Goal: Task Accomplishment & Management: Manage account settings

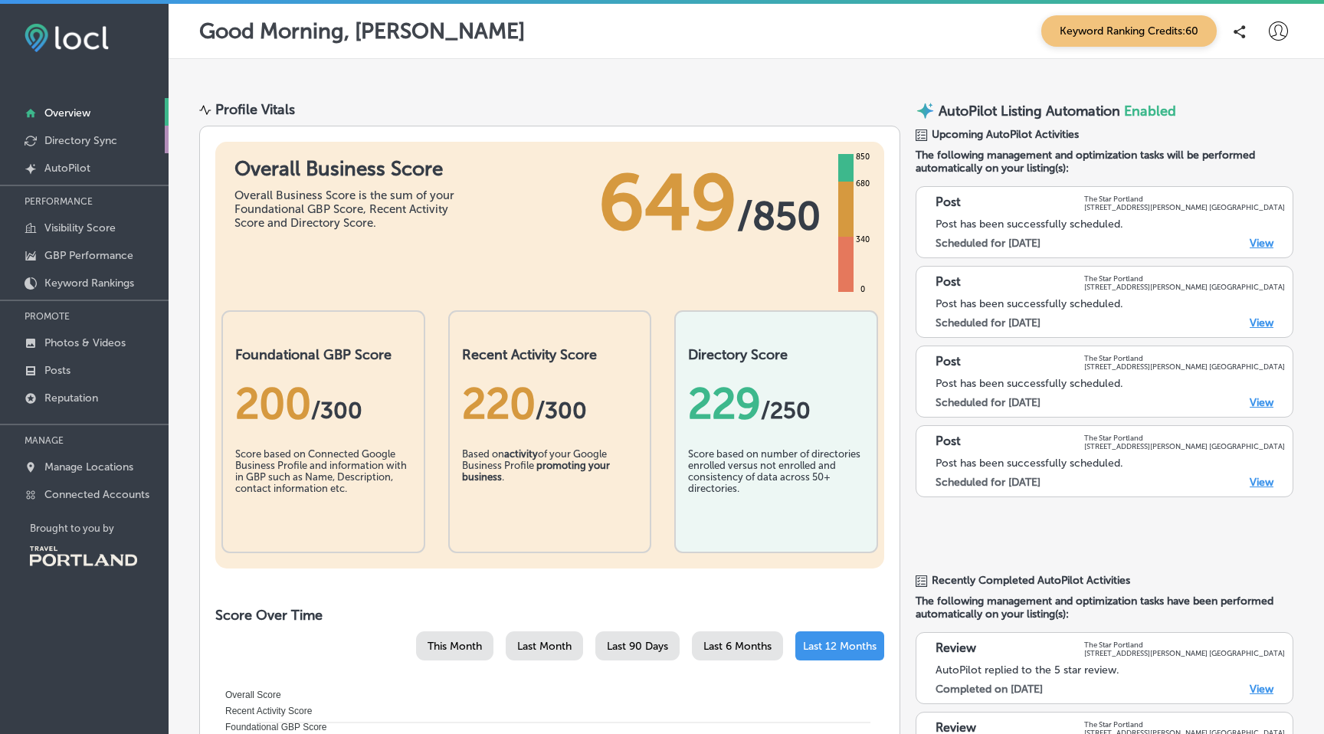
click at [85, 139] on p "Directory Sync" at bounding box center [80, 140] width 73 height 13
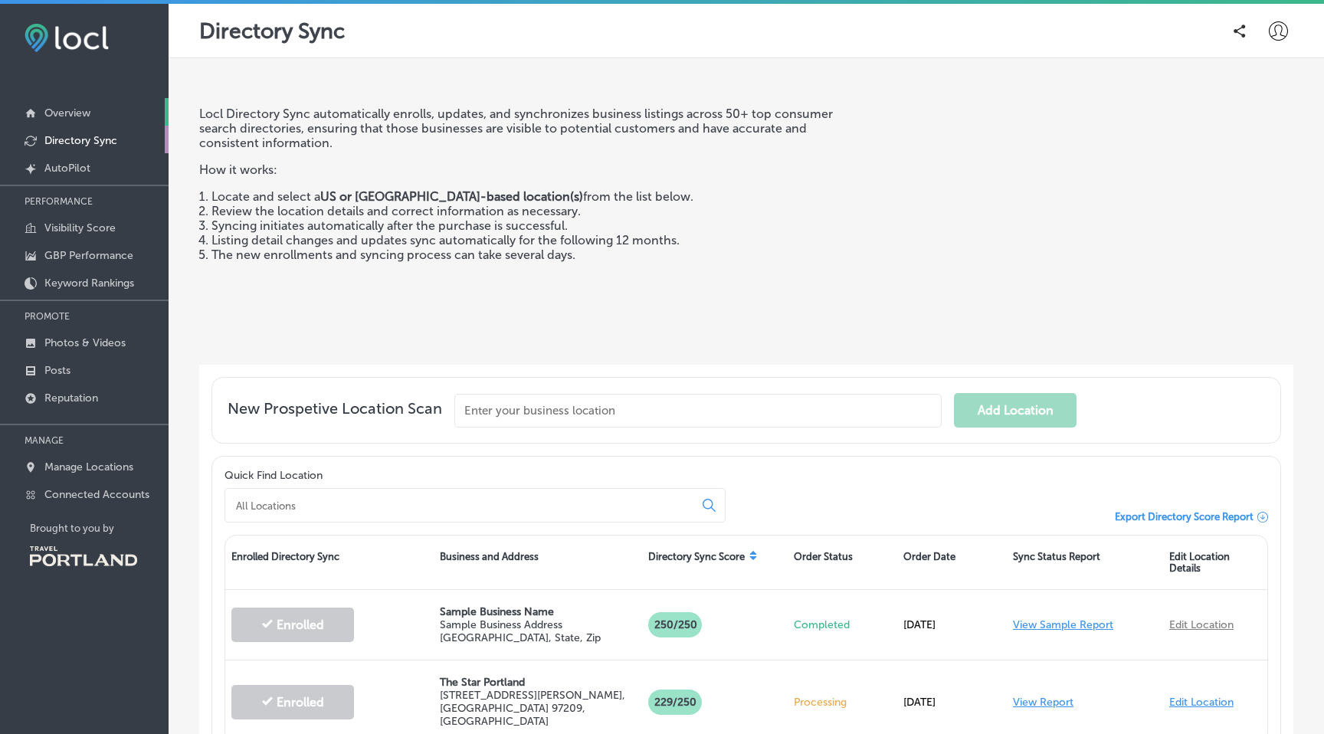
click at [70, 113] on p "Overview" at bounding box center [67, 113] width 46 height 13
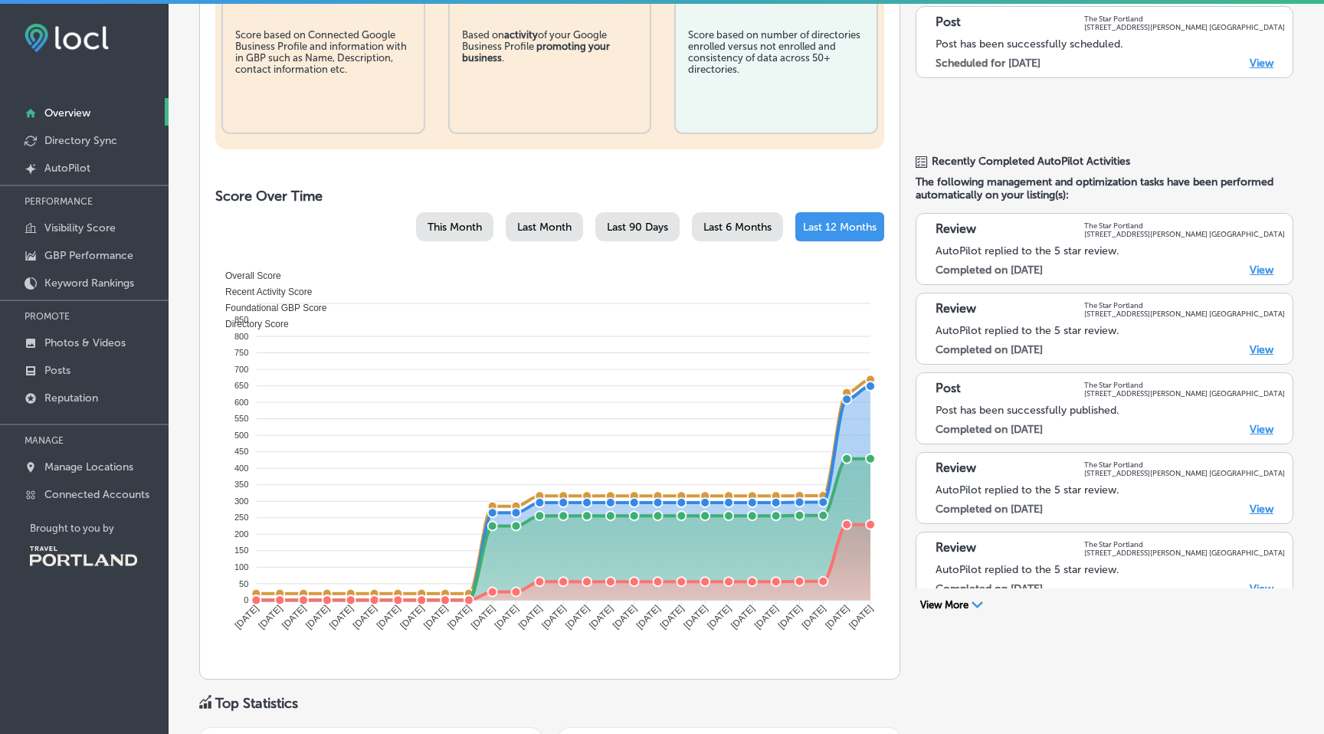
scroll to position [420, 0]
click at [1254, 263] on link "View" at bounding box center [1262, 269] width 24 height 13
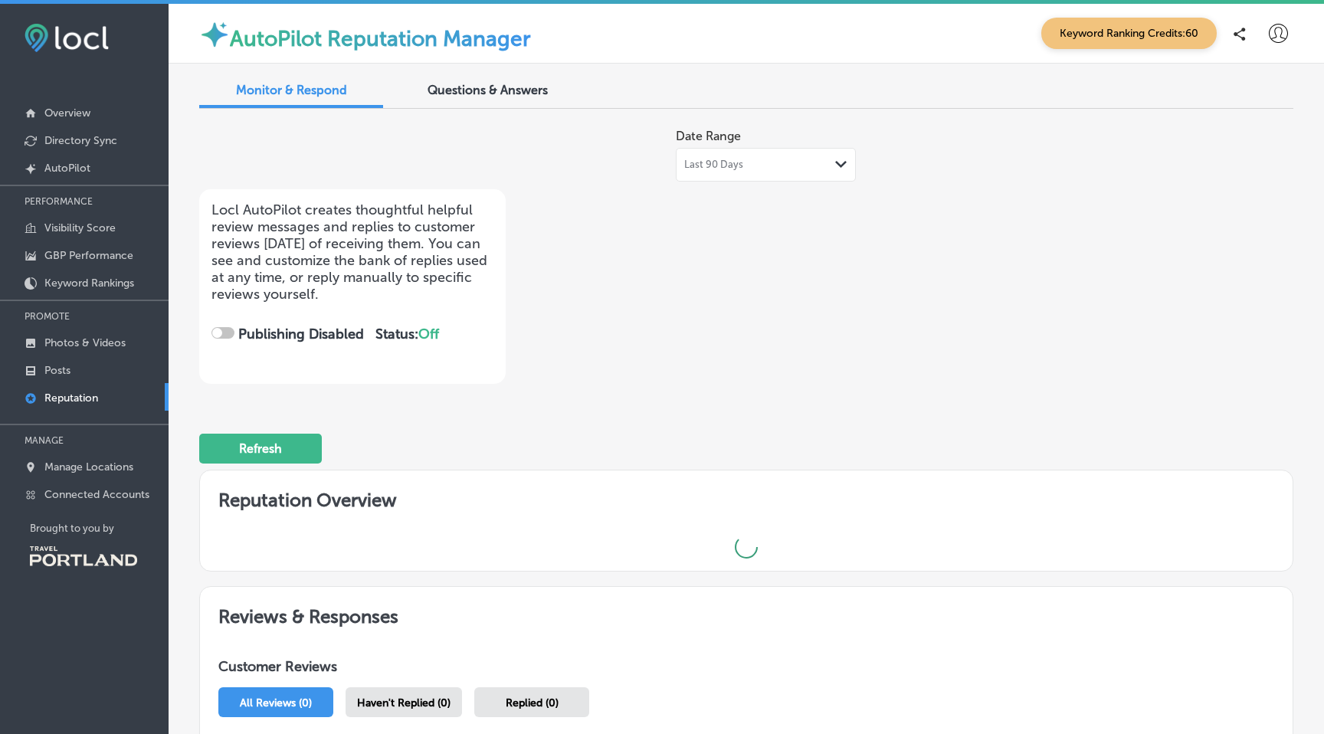
checkbox input "true"
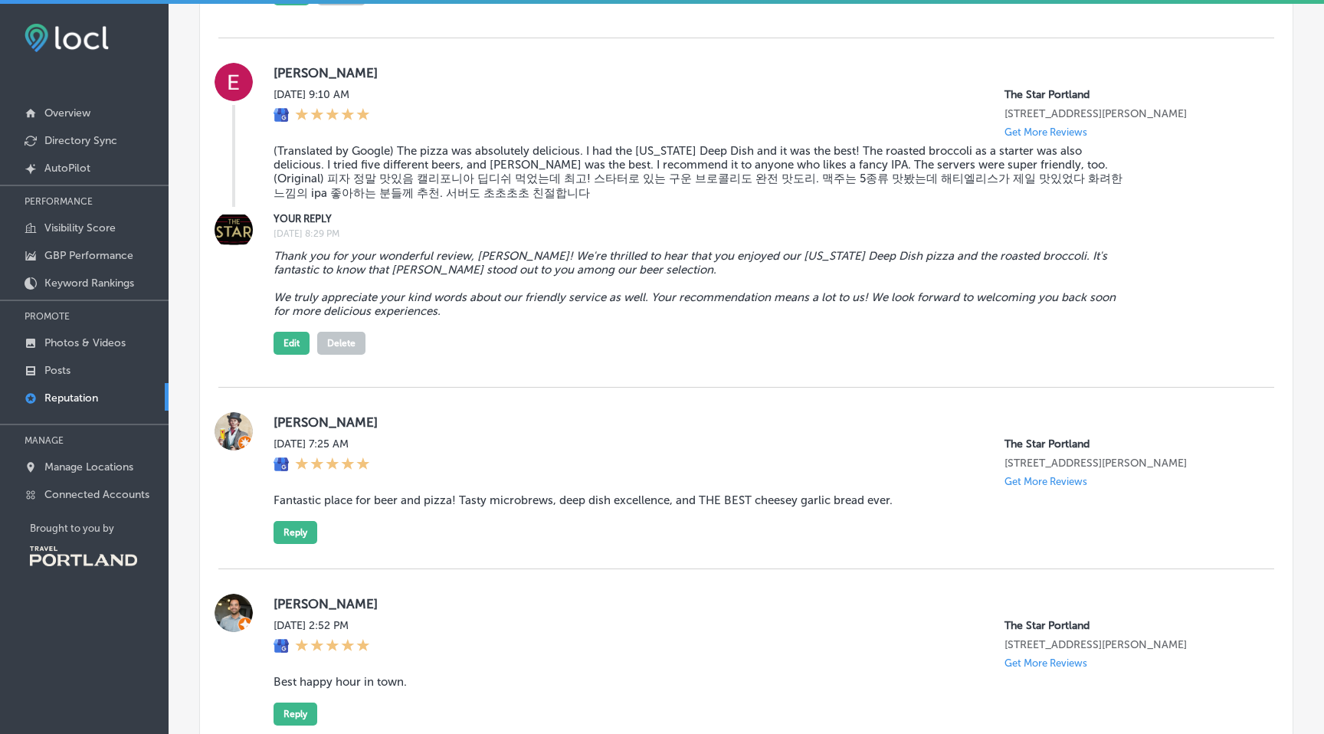
scroll to position [1453, 0]
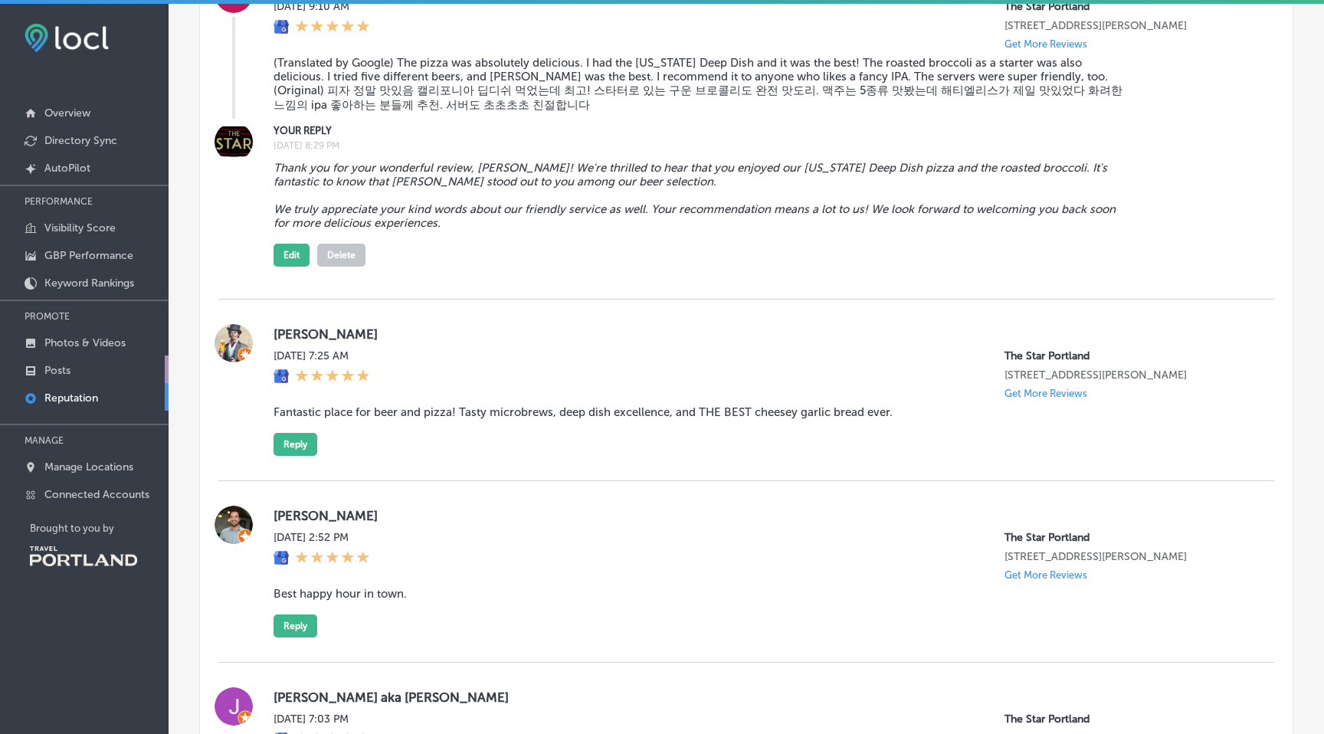
click at [67, 366] on p "Posts" at bounding box center [57, 370] width 26 height 13
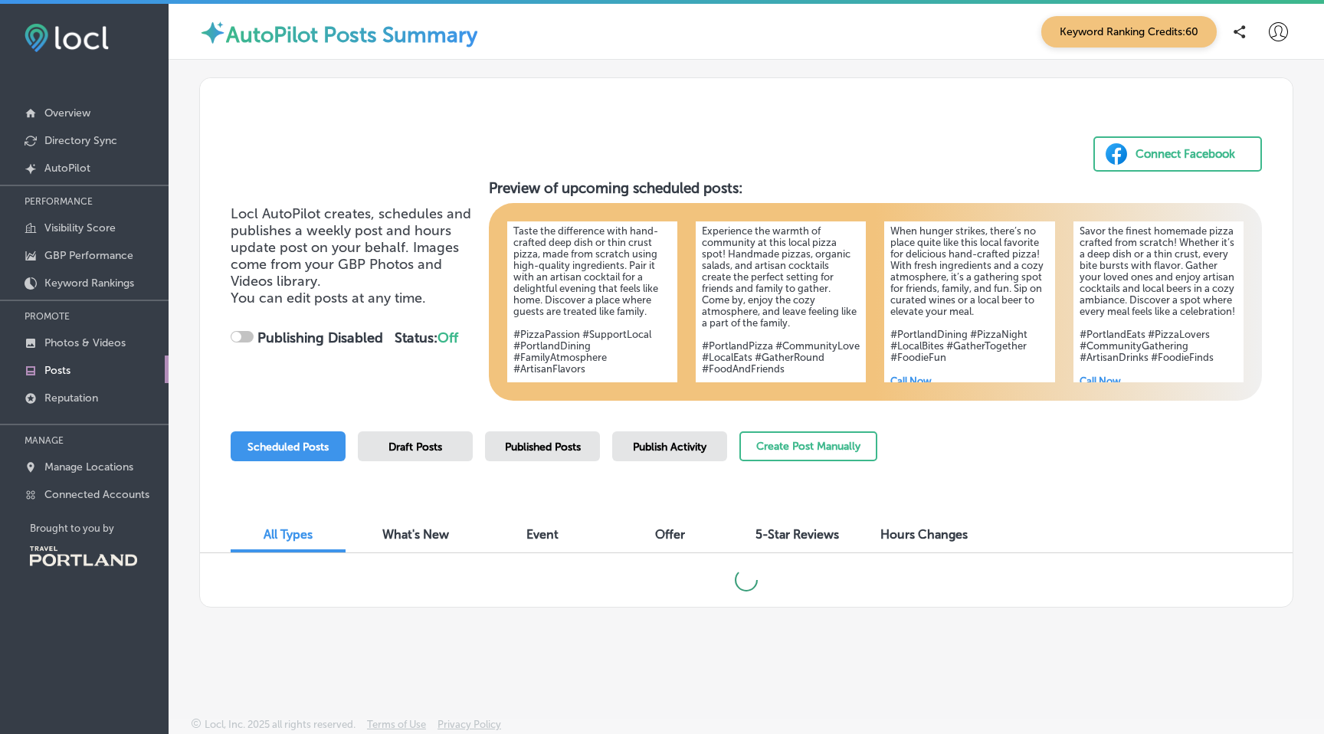
scroll to position [121, 0]
checkbox input "true"
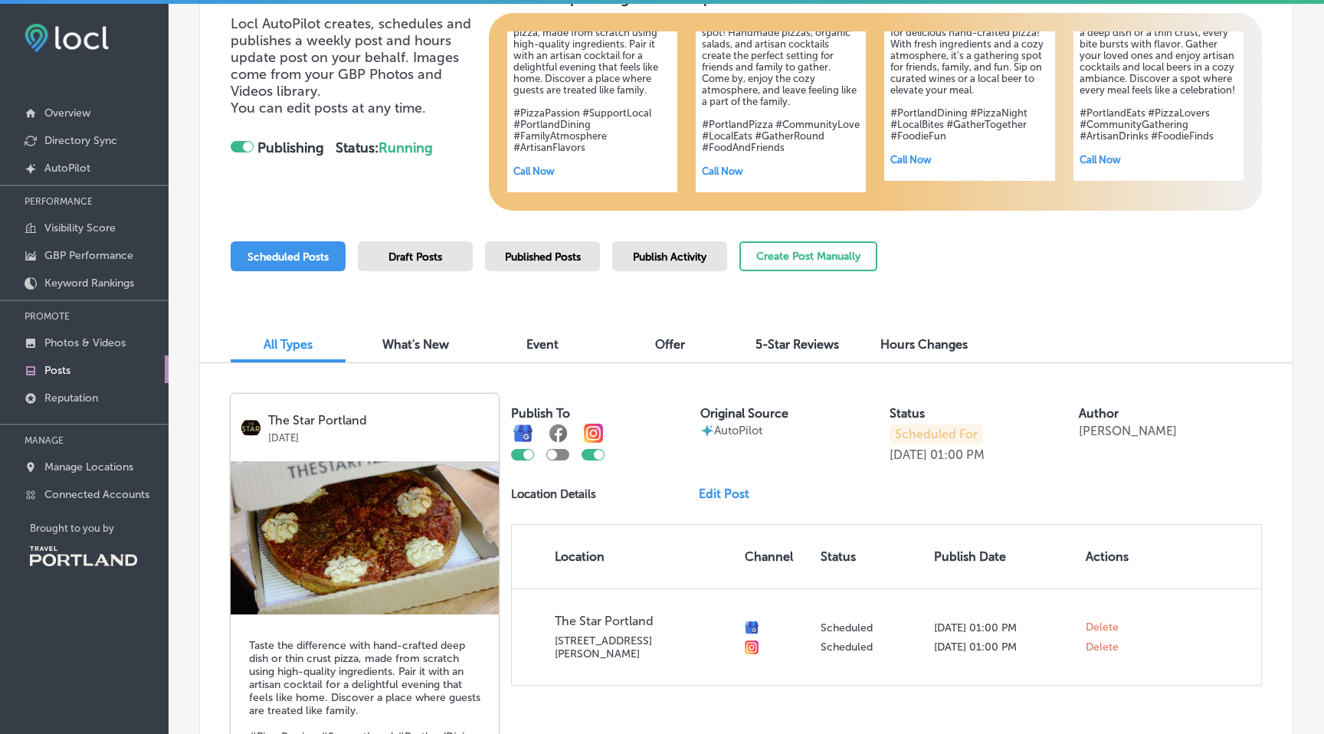
scroll to position [189, 0]
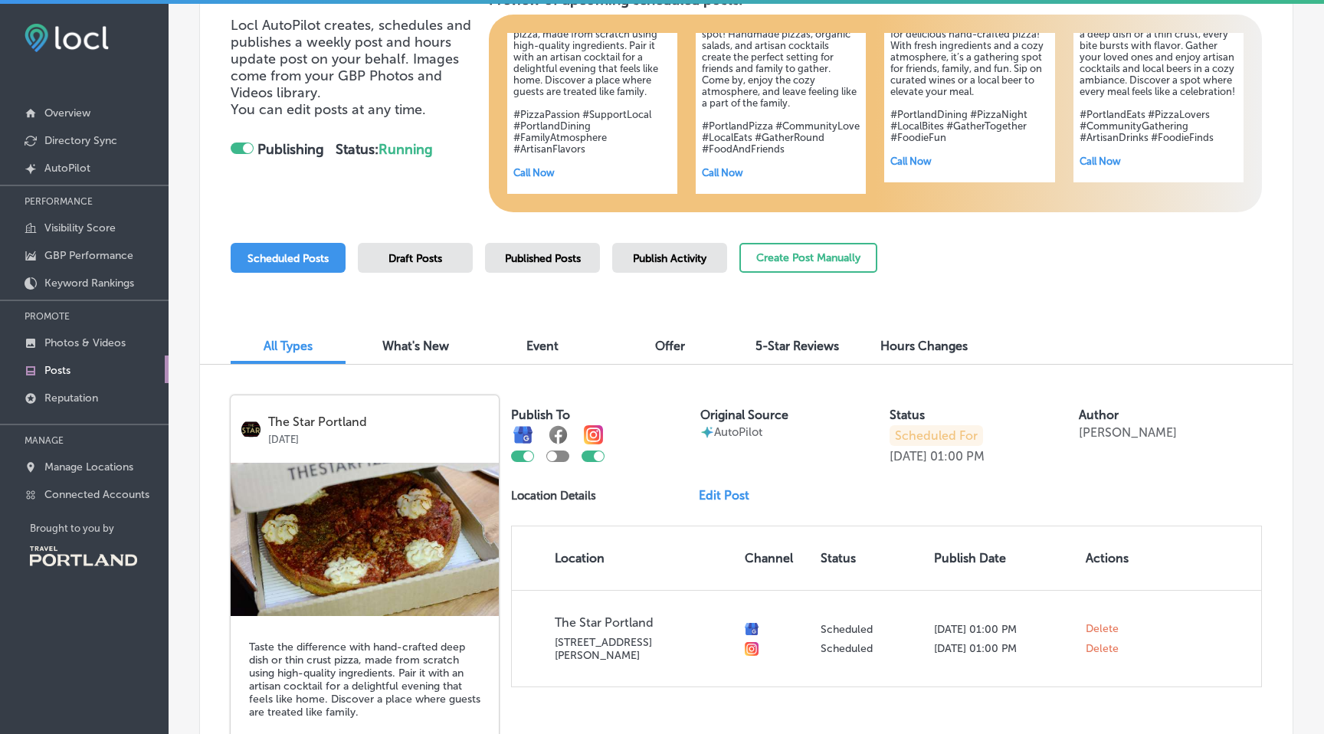
click at [411, 337] on div "What's New" at bounding box center [415, 347] width 115 height 33
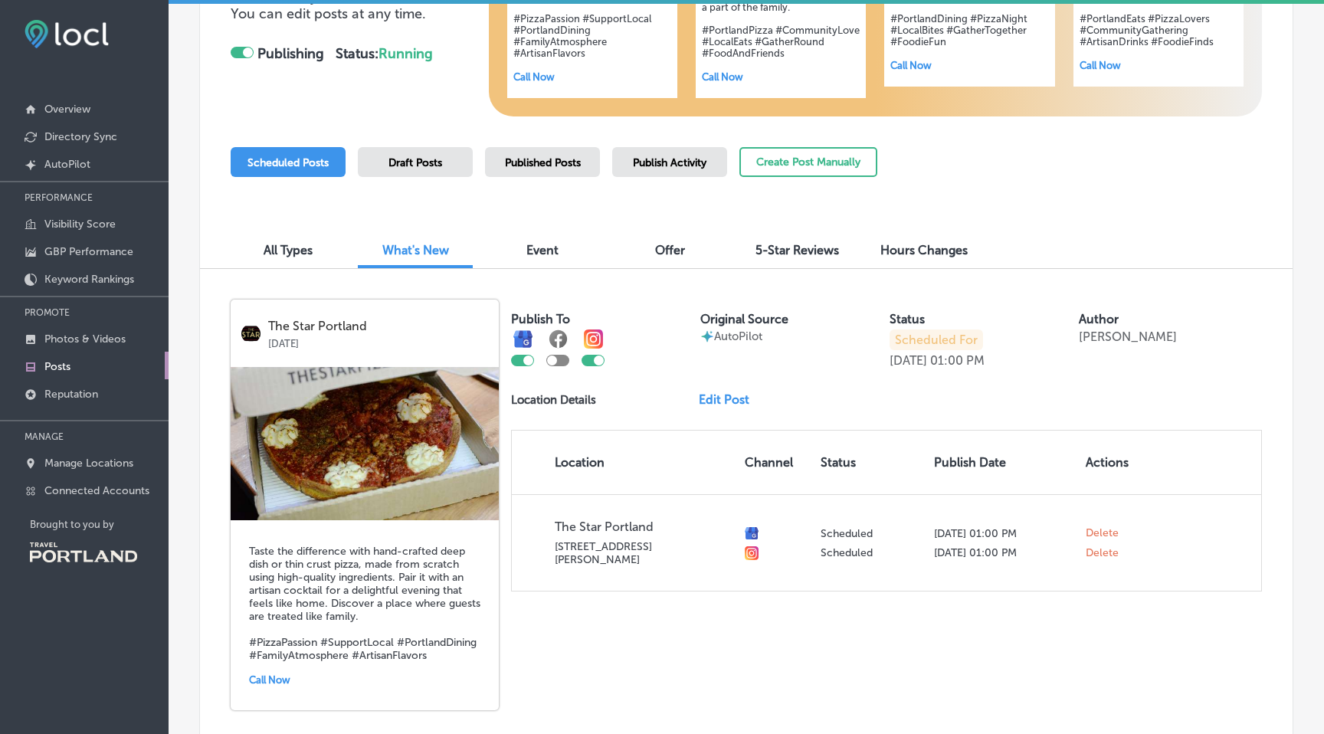
scroll to position [287, 0]
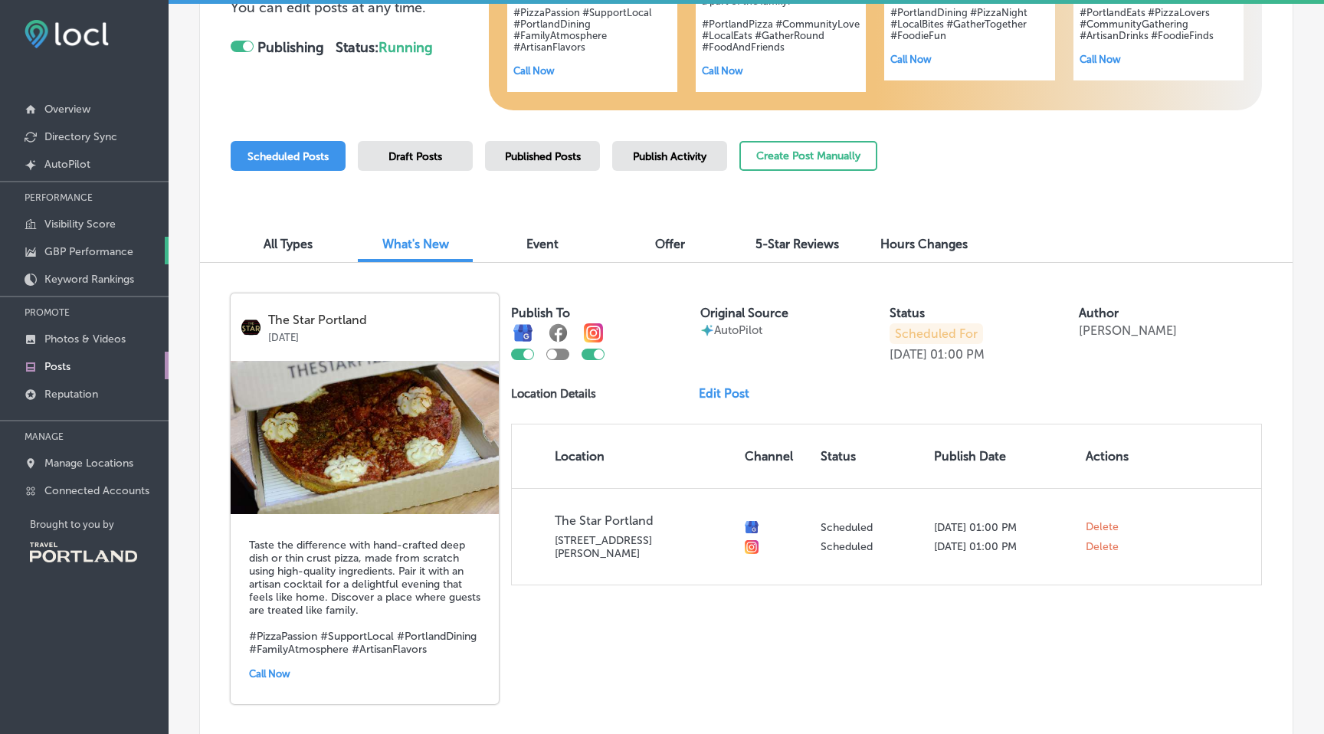
click at [90, 252] on p "GBP Performance" at bounding box center [88, 251] width 89 height 13
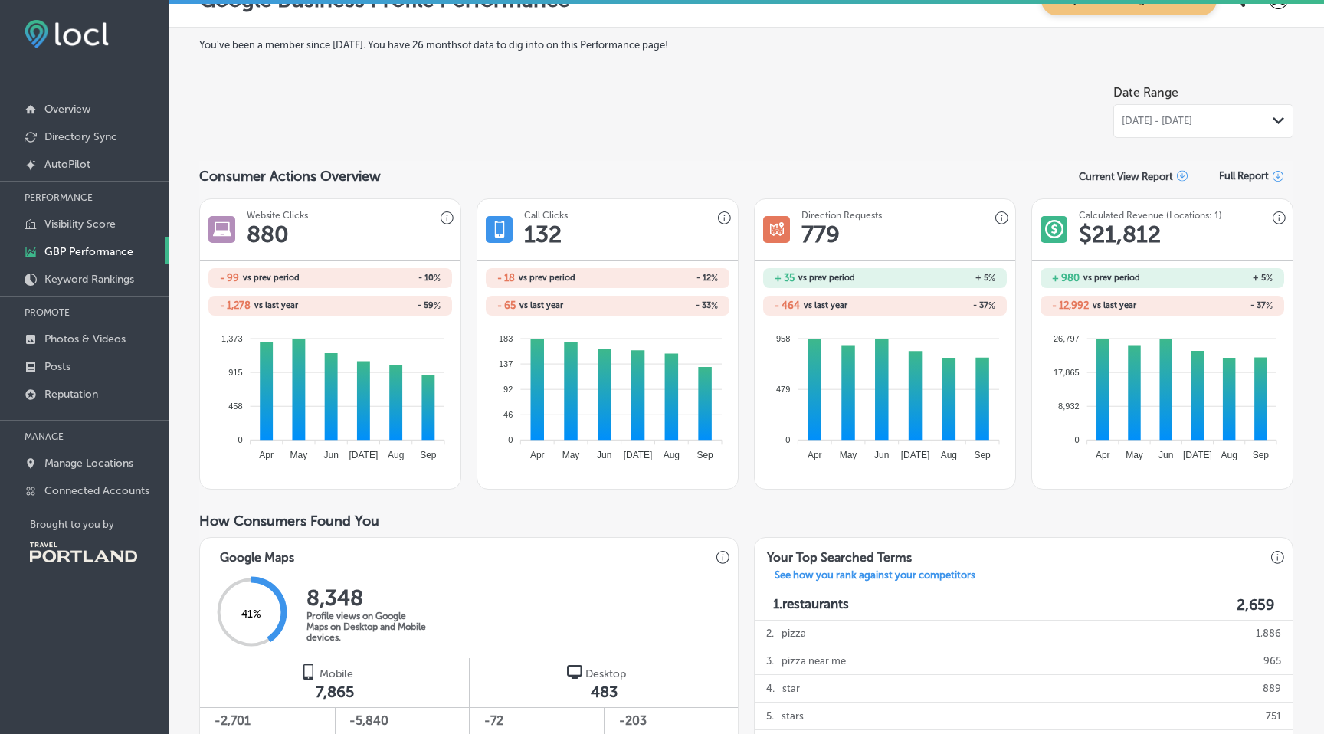
scroll to position [35, 0]
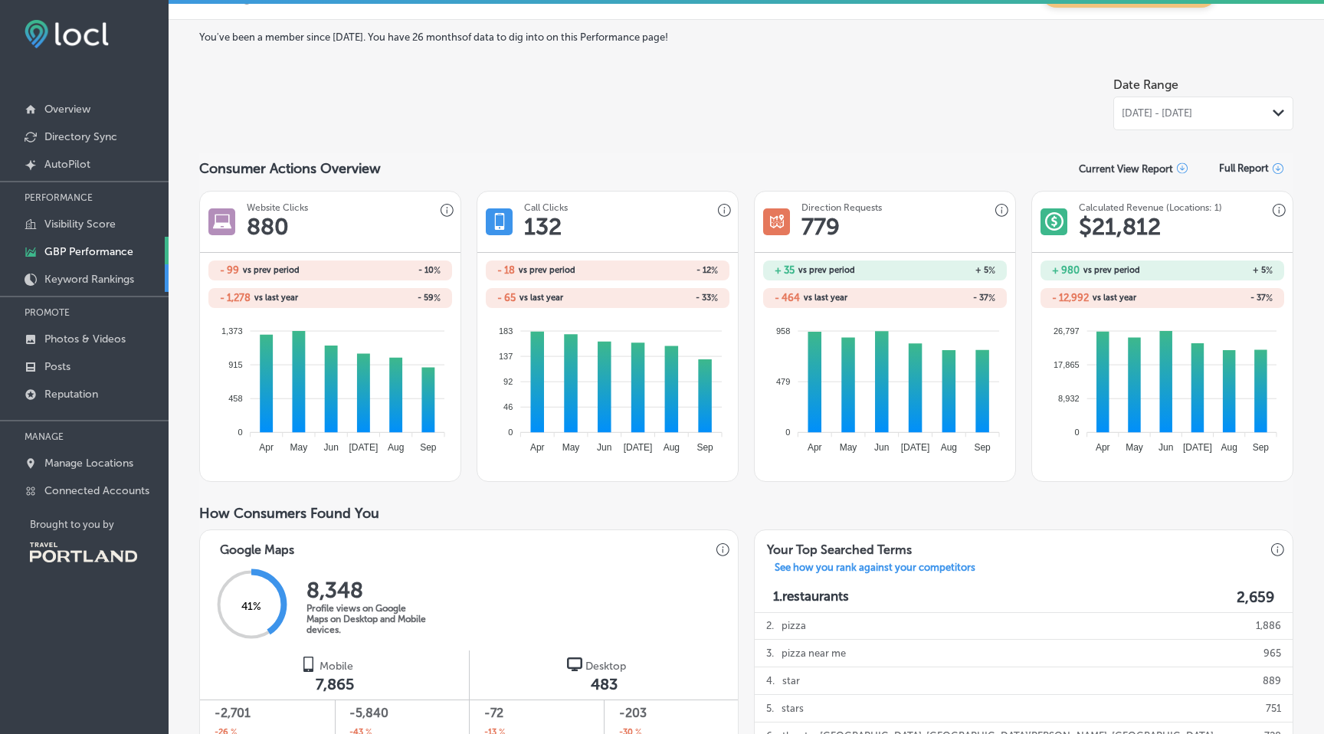
click at [80, 279] on p "Keyword Rankings" at bounding box center [89, 279] width 90 height 13
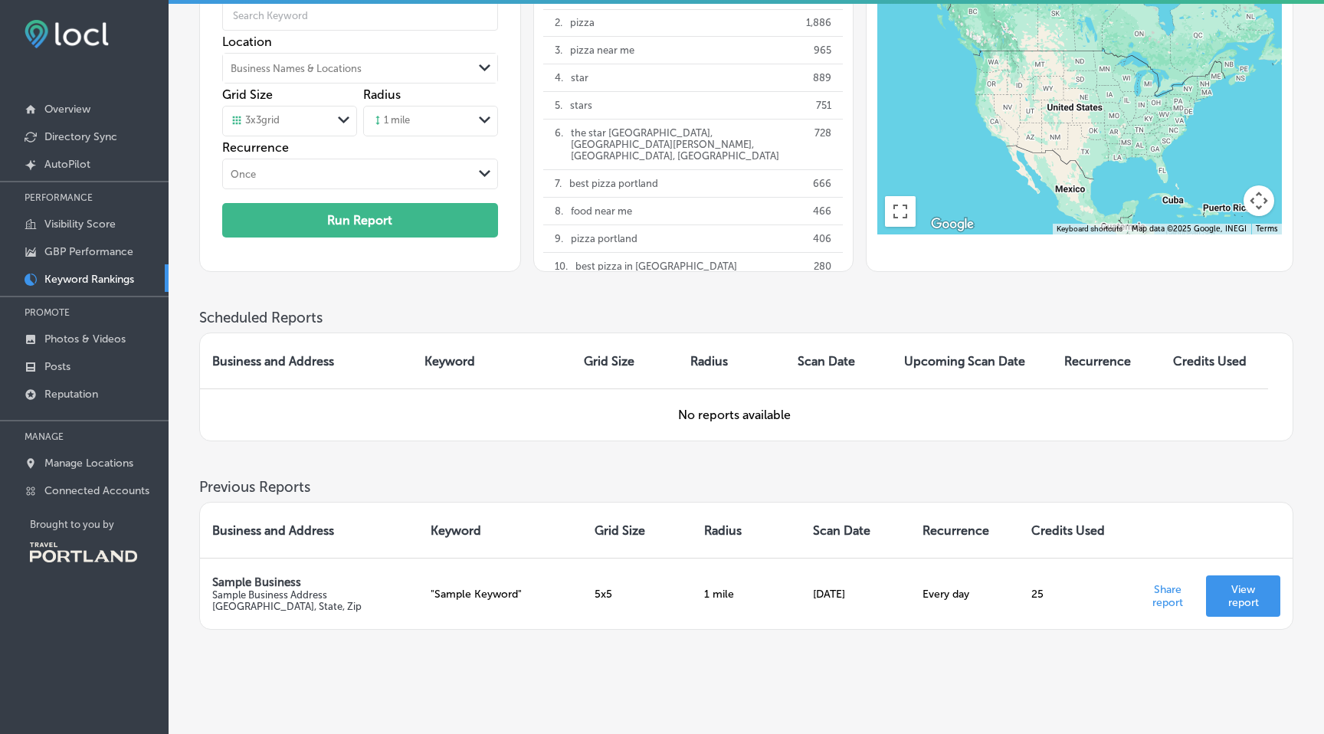
scroll to position [149, 0]
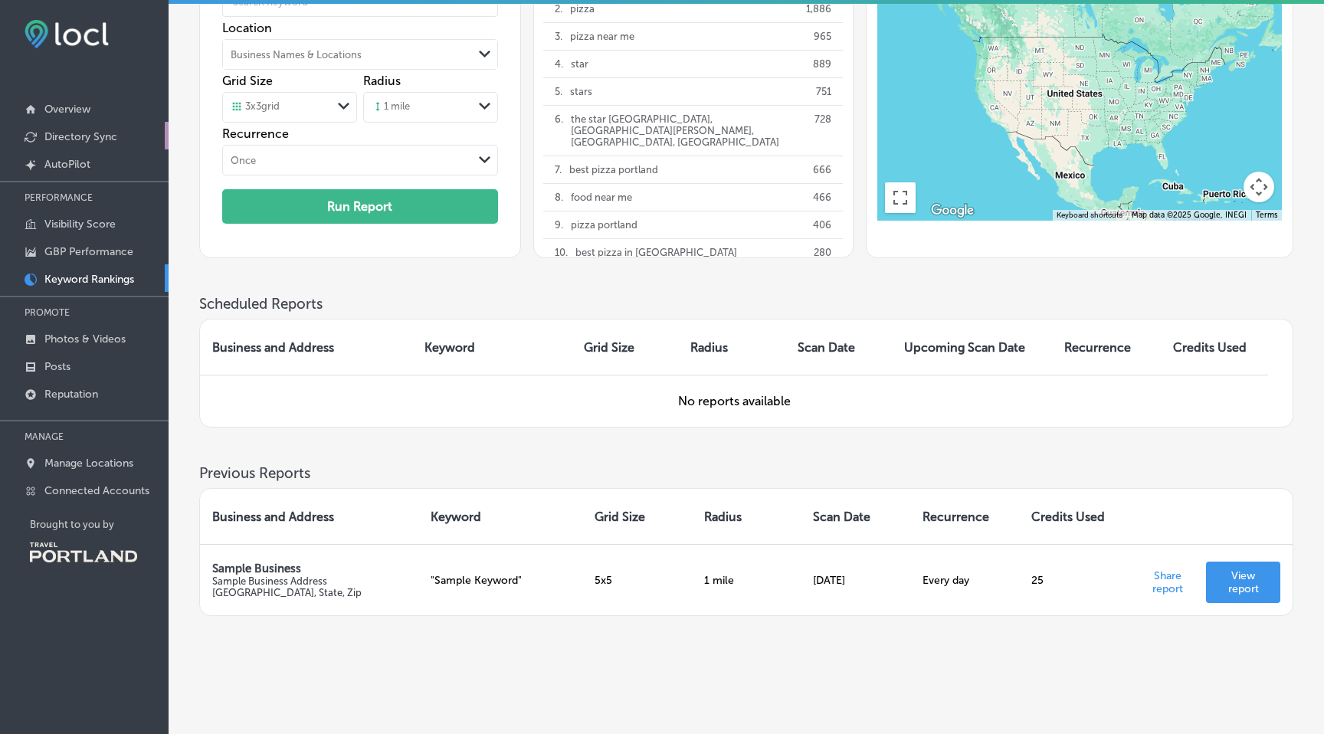
click at [115, 136] on p "Directory Sync" at bounding box center [80, 136] width 73 height 13
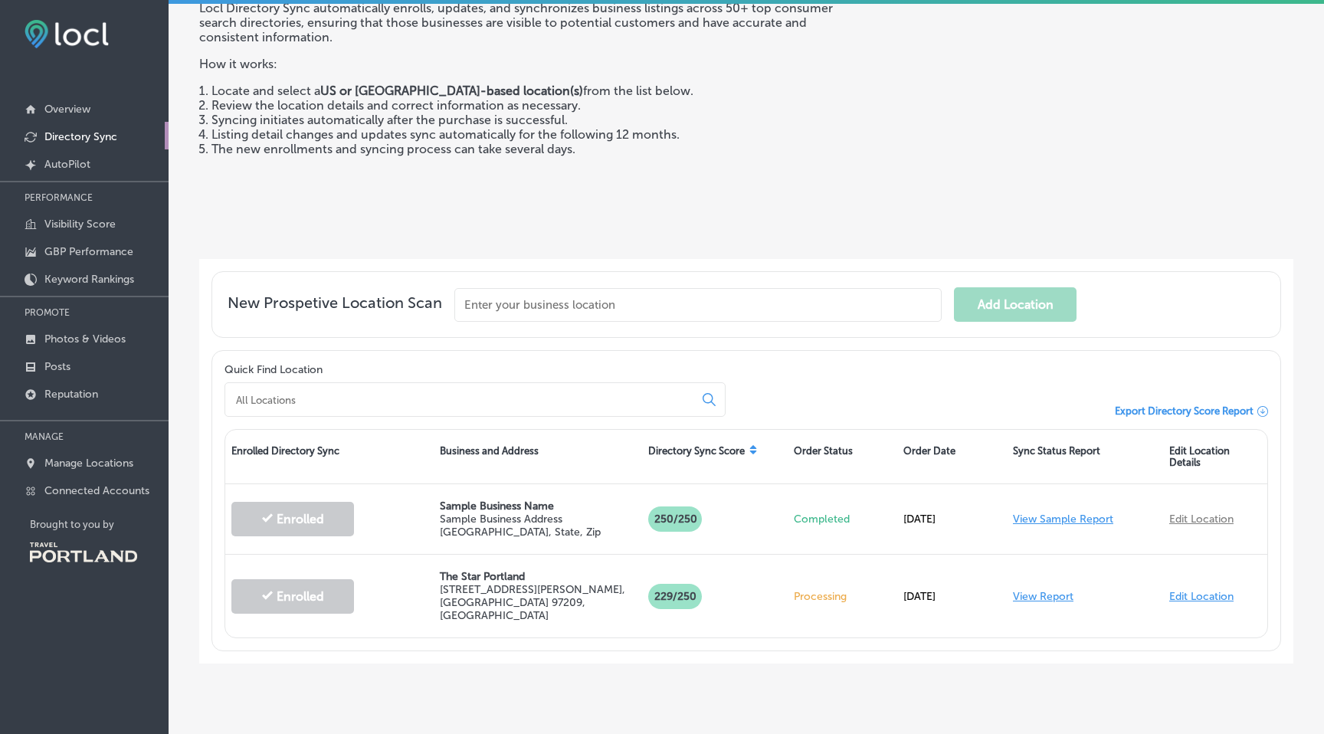
scroll to position [121, 0]
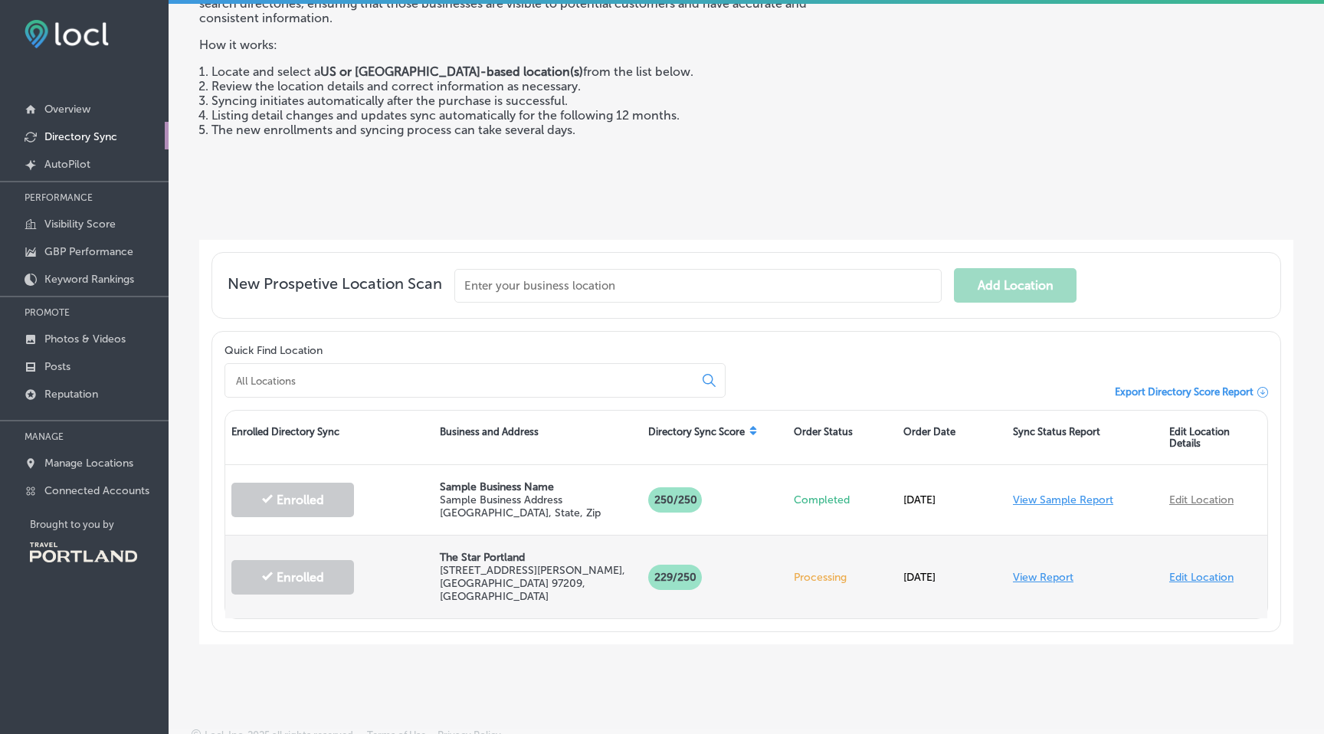
click at [1052, 571] on link "View Report" at bounding box center [1043, 577] width 61 height 13
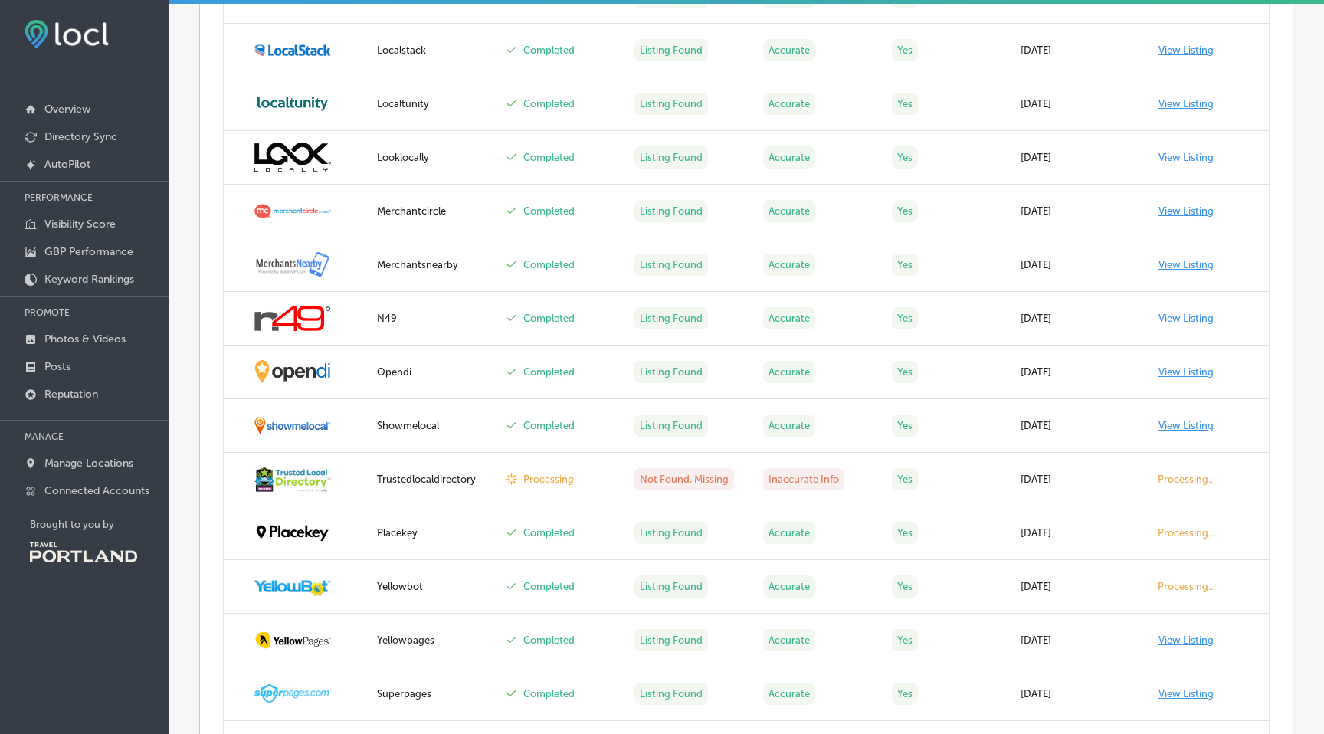
scroll to position [1914, 0]
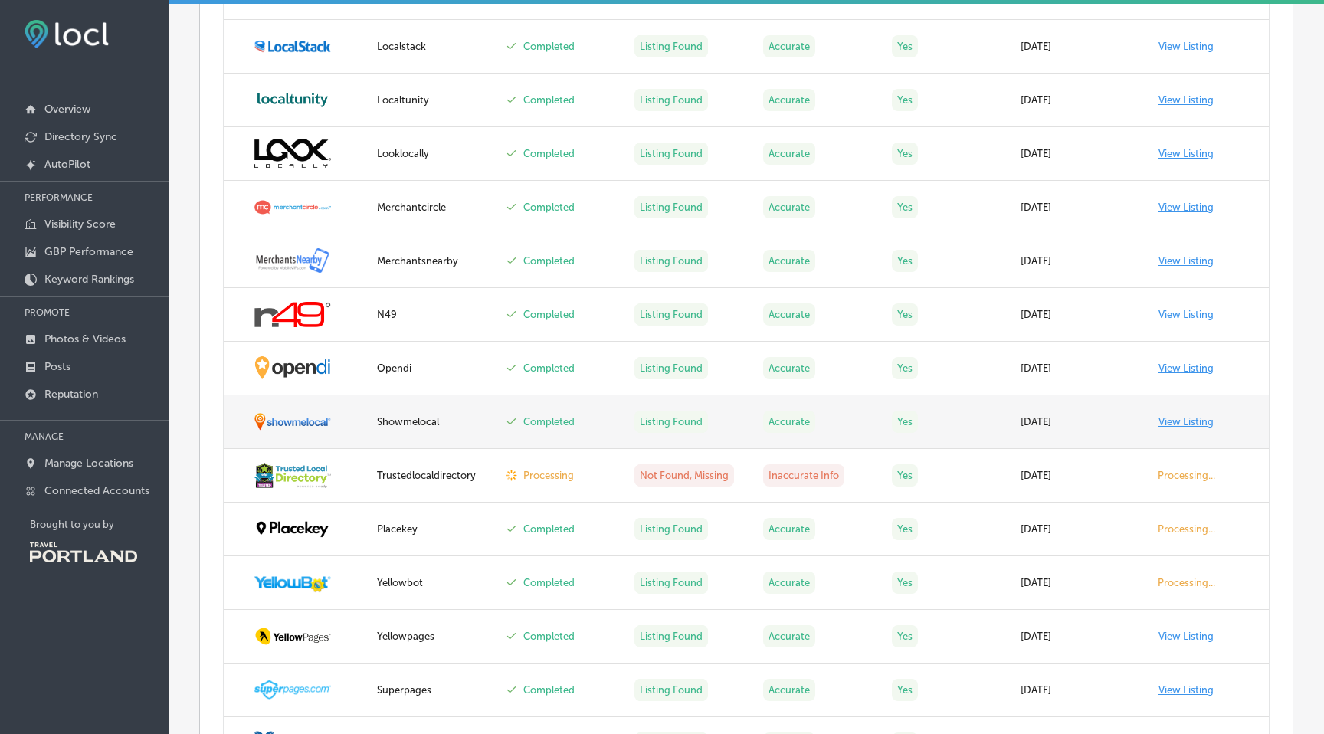
click at [1174, 417] on link "View Listing" at bounding box center [1186, 421] width 55 height 11
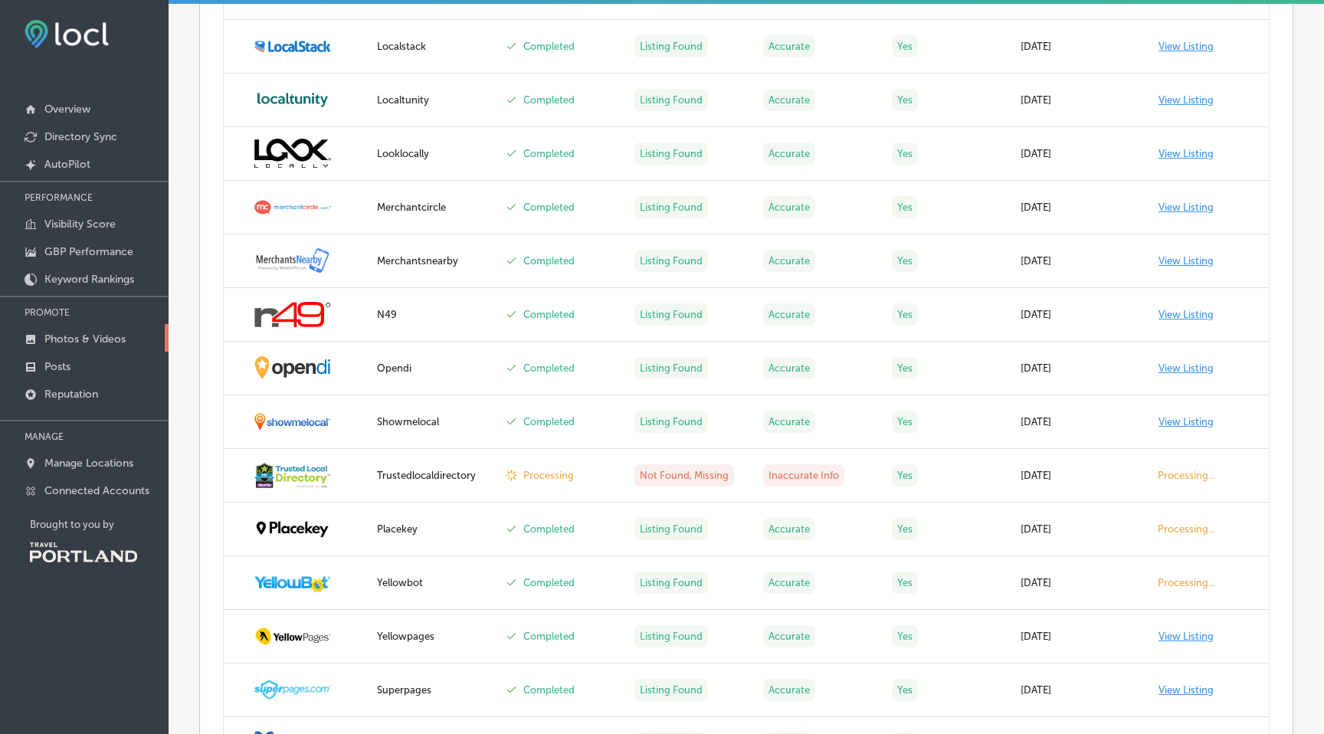
click at [64, 329] on link "Photos & Videos" at bounding box center [84, 338] width 169 height 28
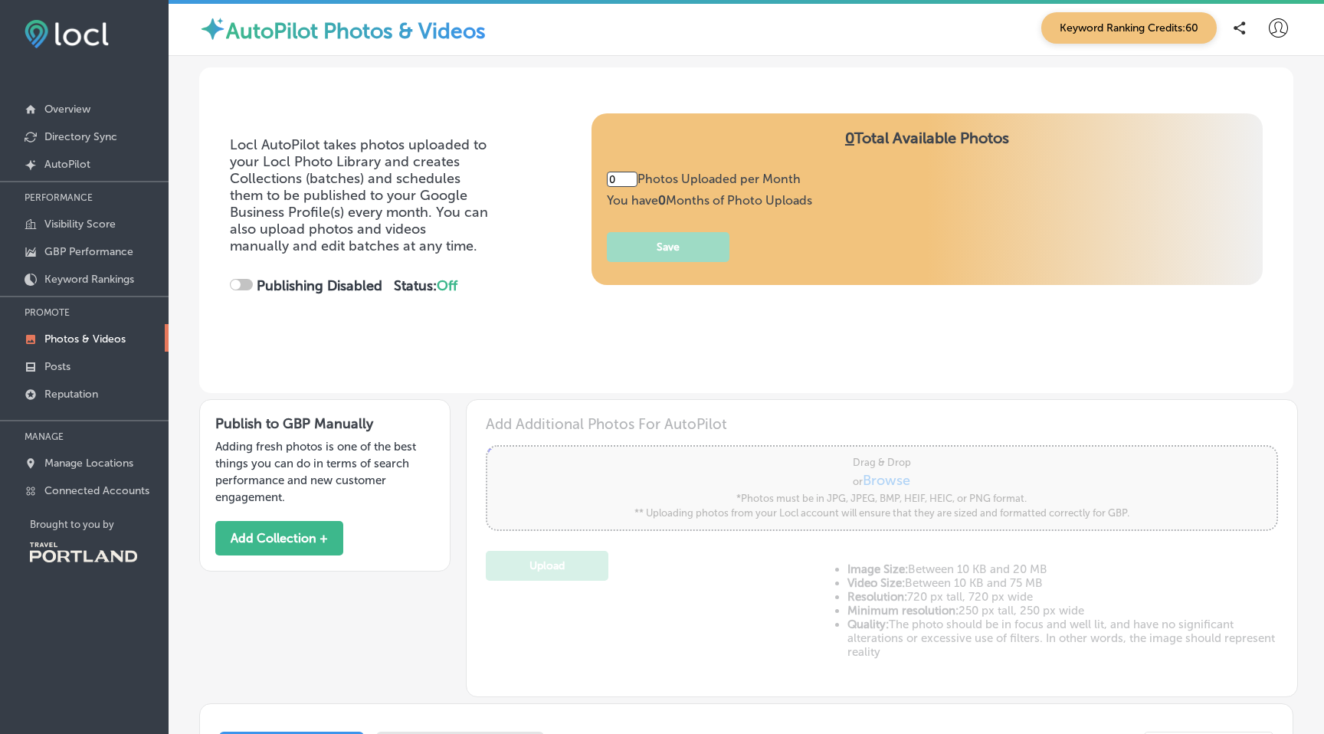
type input "5"
checkbox input "true"
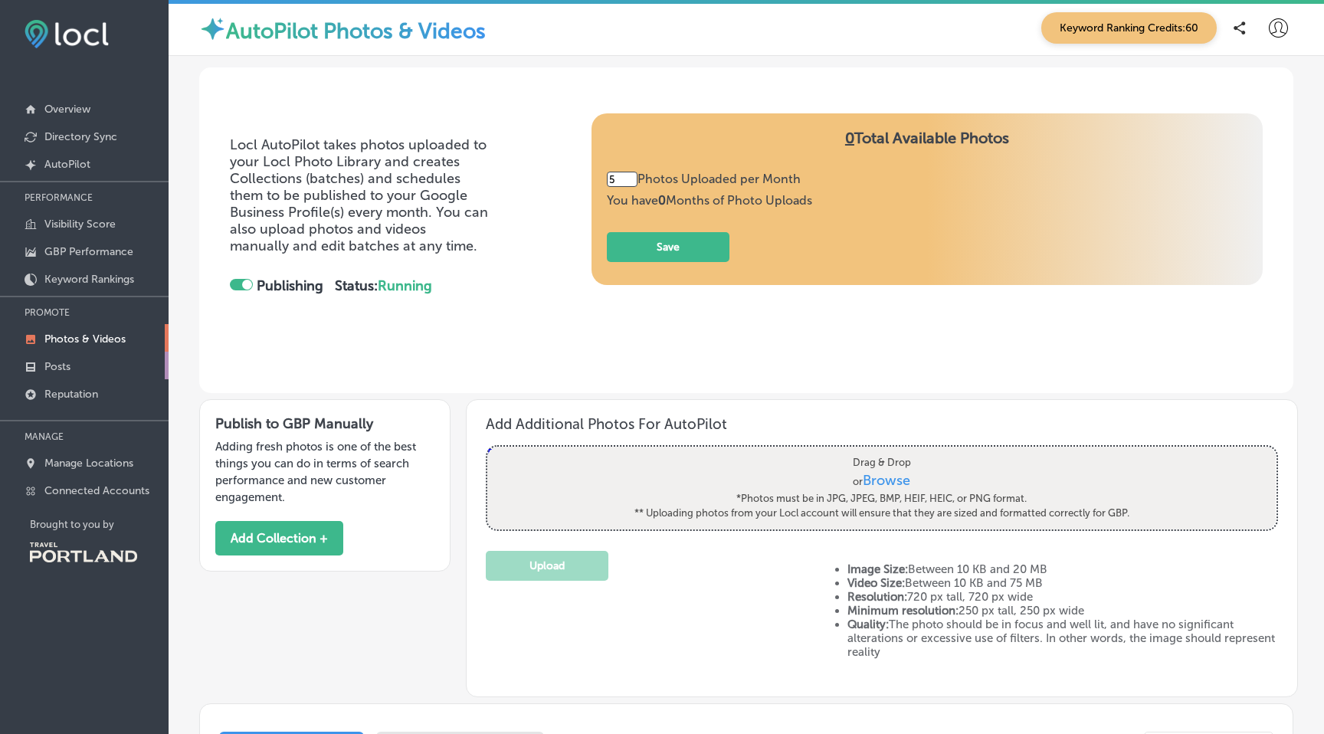
click at [61, 364] on p "Posts" at bounding box center [57, 366] width 26 height 13
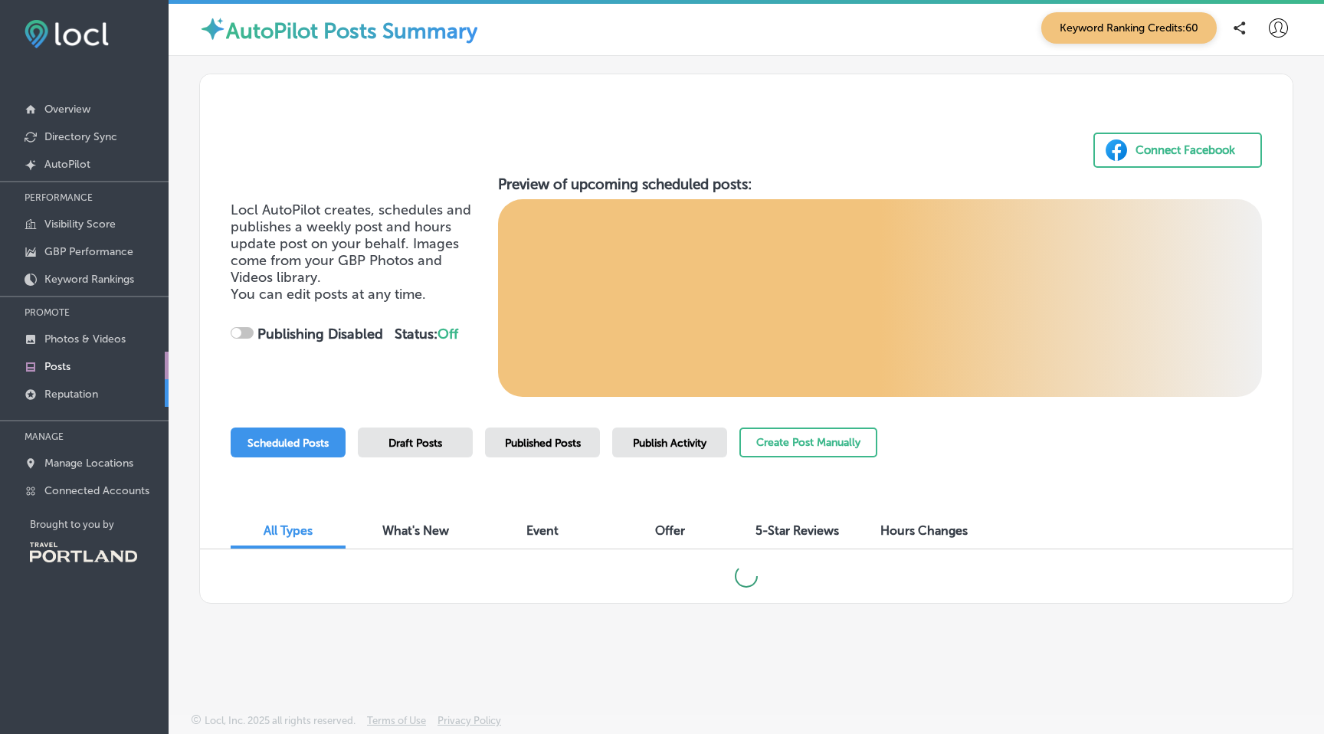
click at [61, 395] on p "Reputation" at bounding box center [71, 394] width 54 height 13
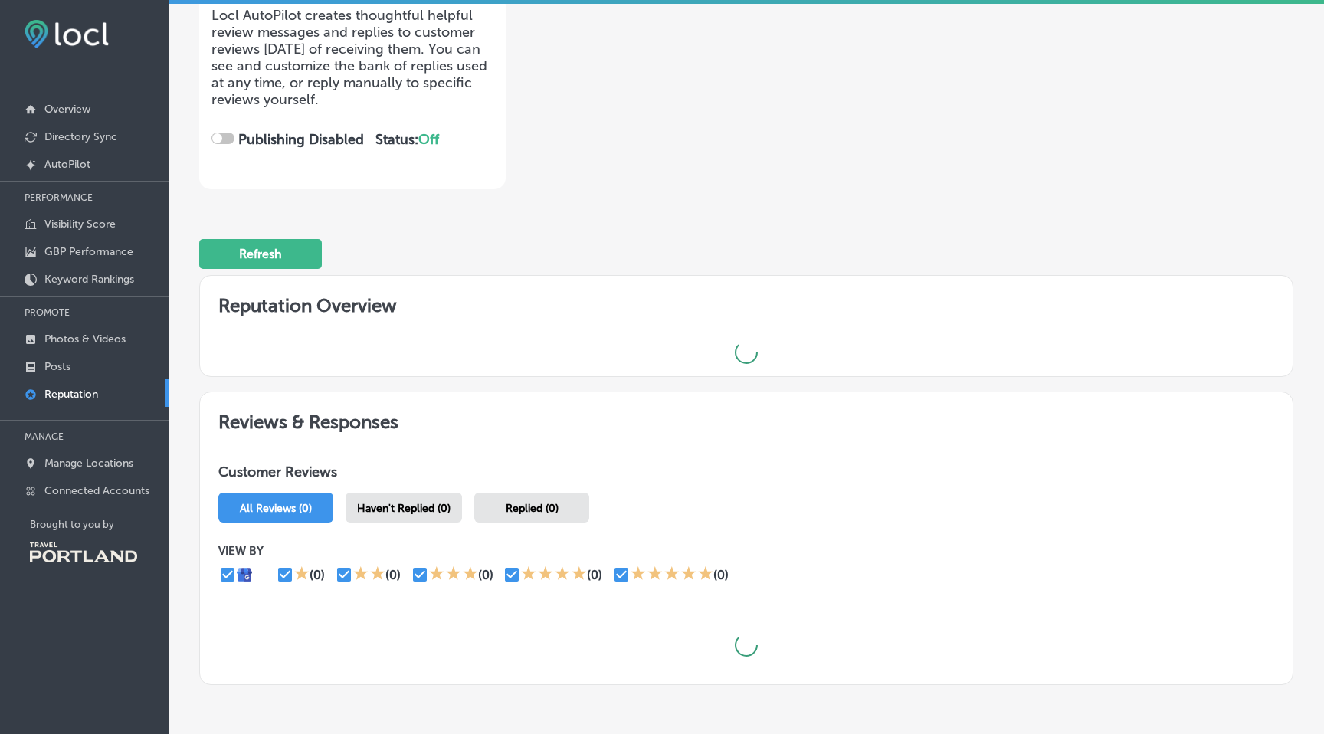
scroll to position [251, 0]
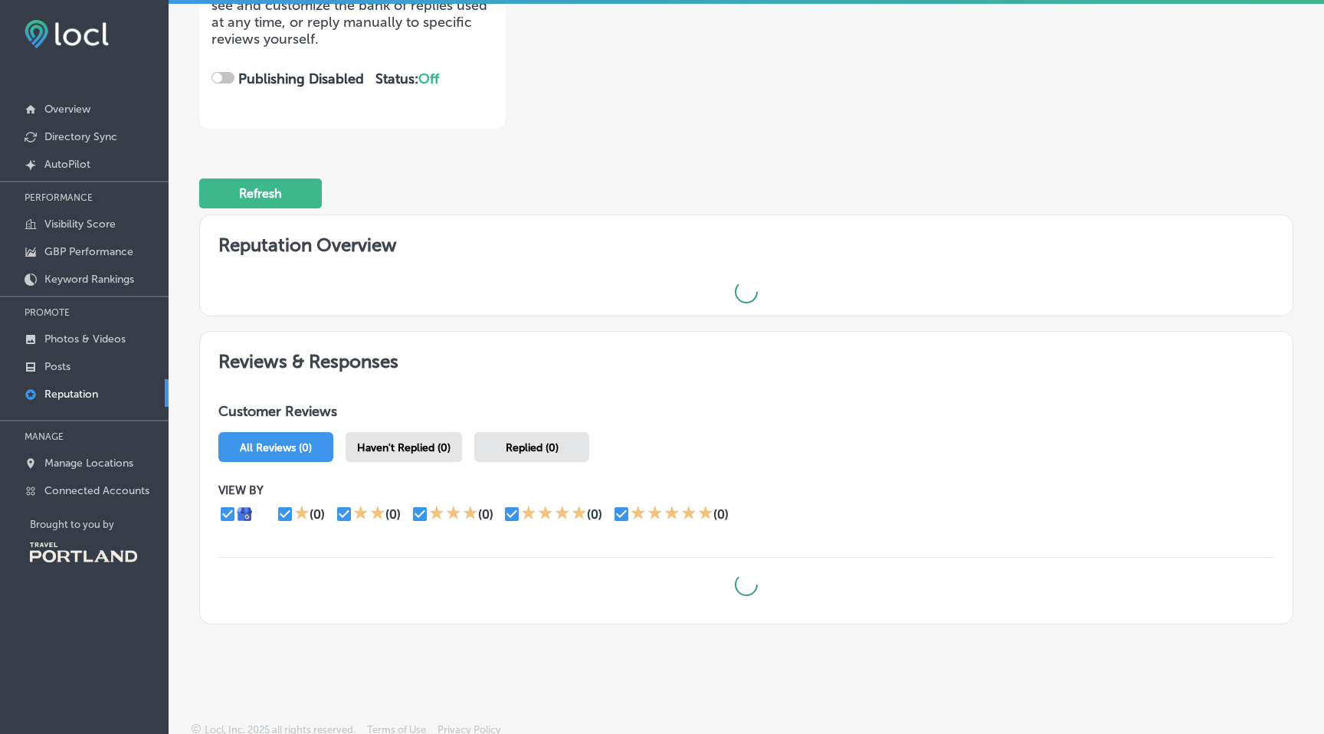
checkbox input "true"
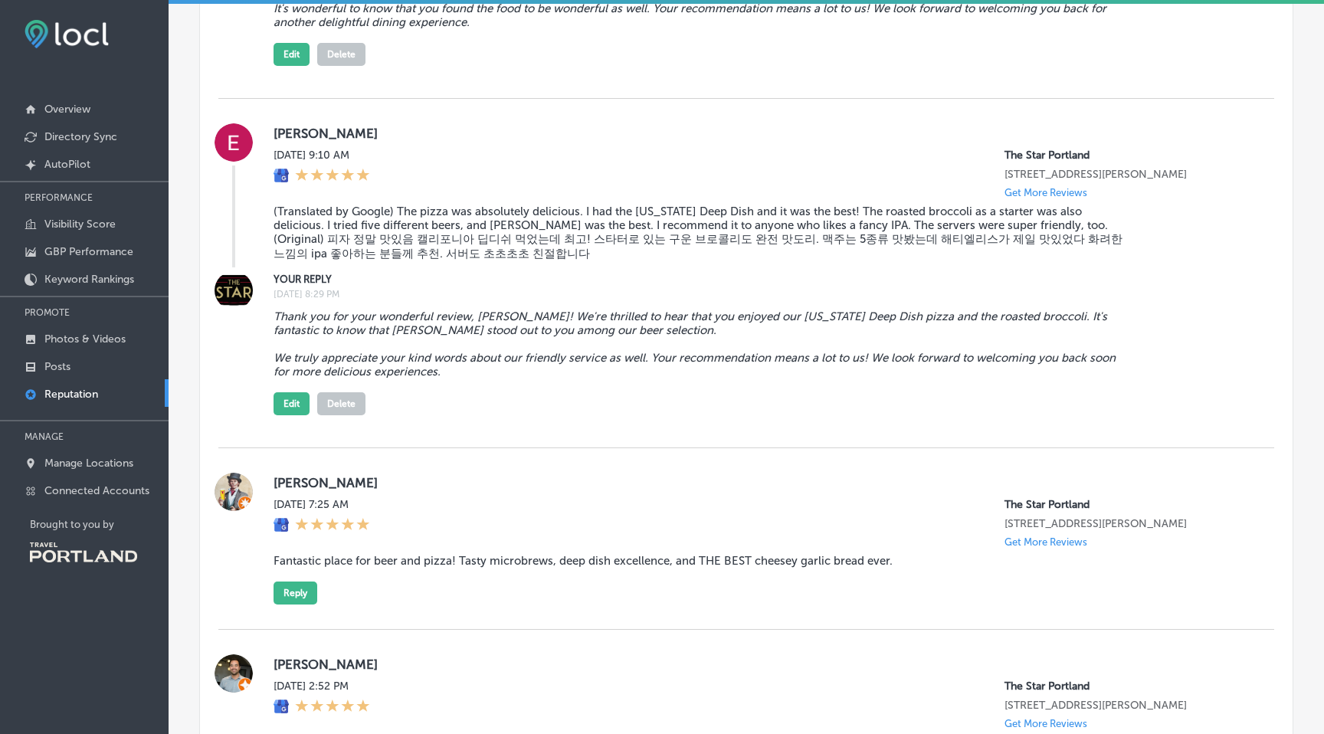
scroll to position [1312, 0]
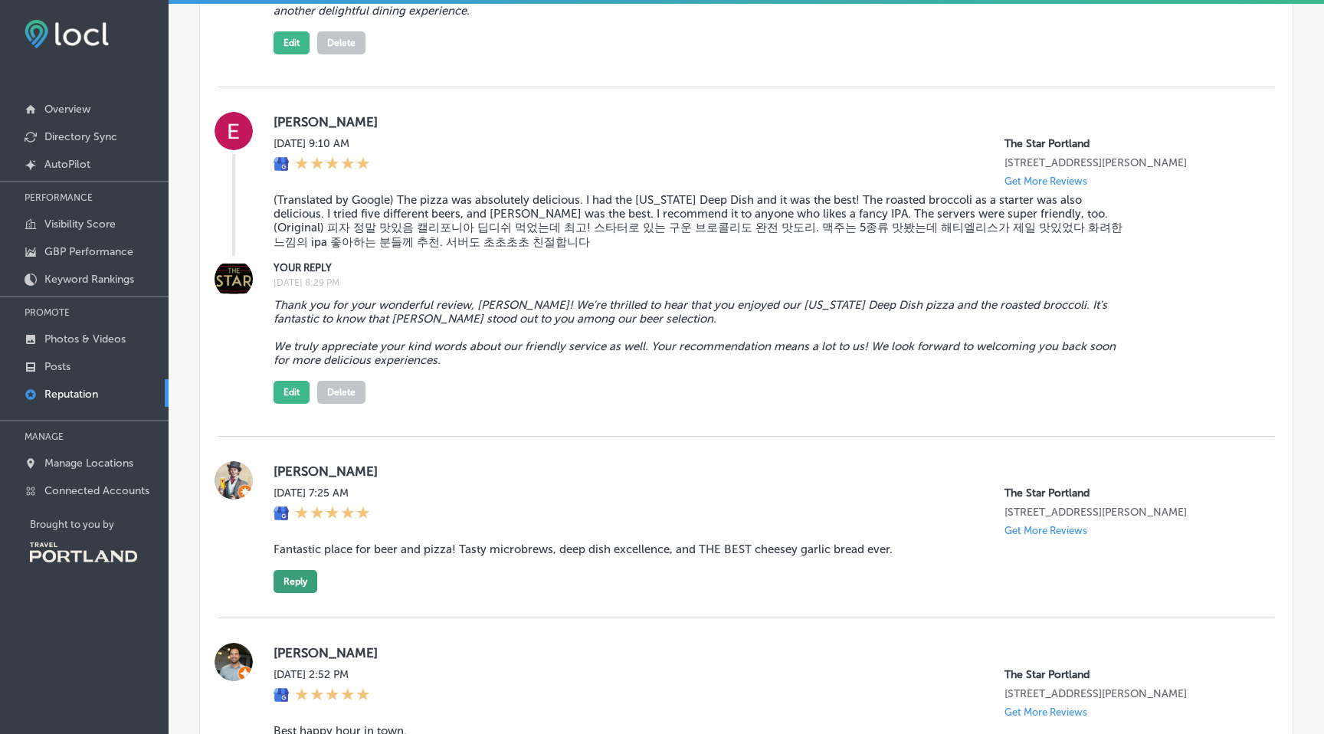
click at [307, 579] on button "Reply" at bounding box center [296, 581] width 44 height 23
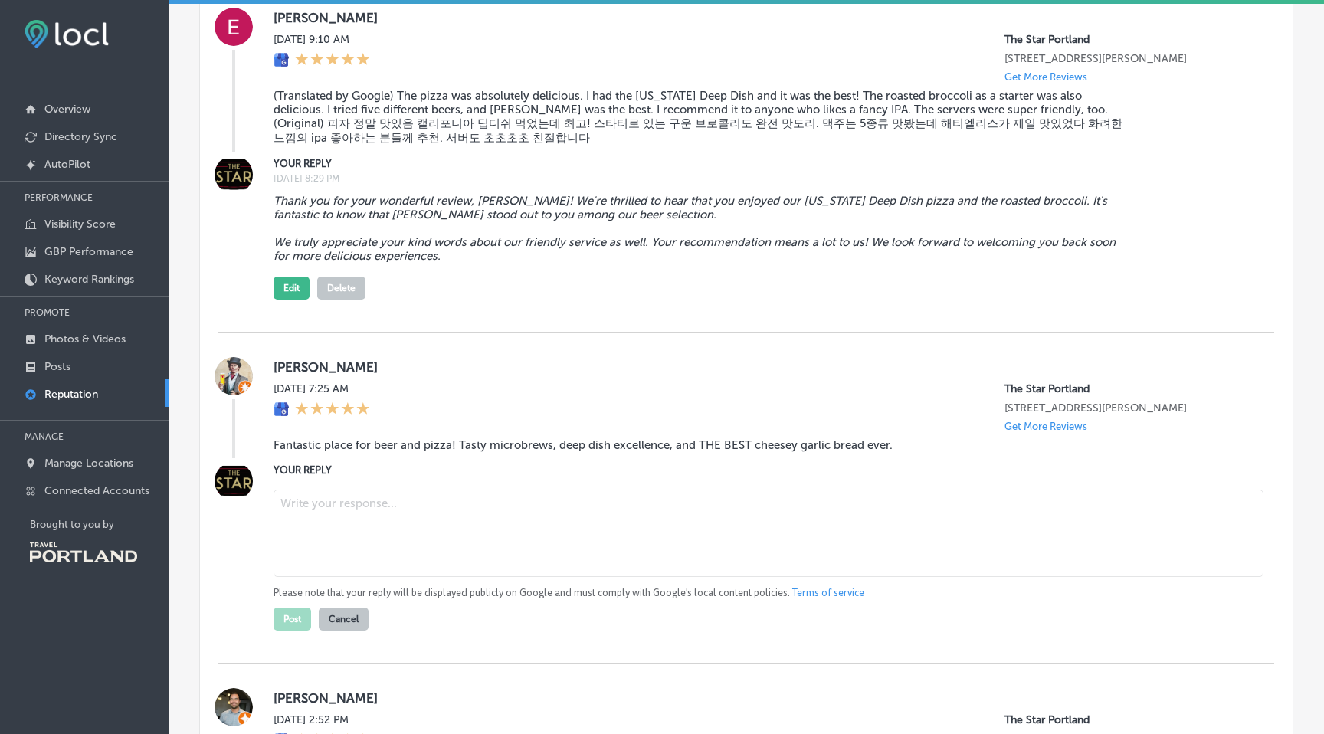
scroll to position [1431, 0]
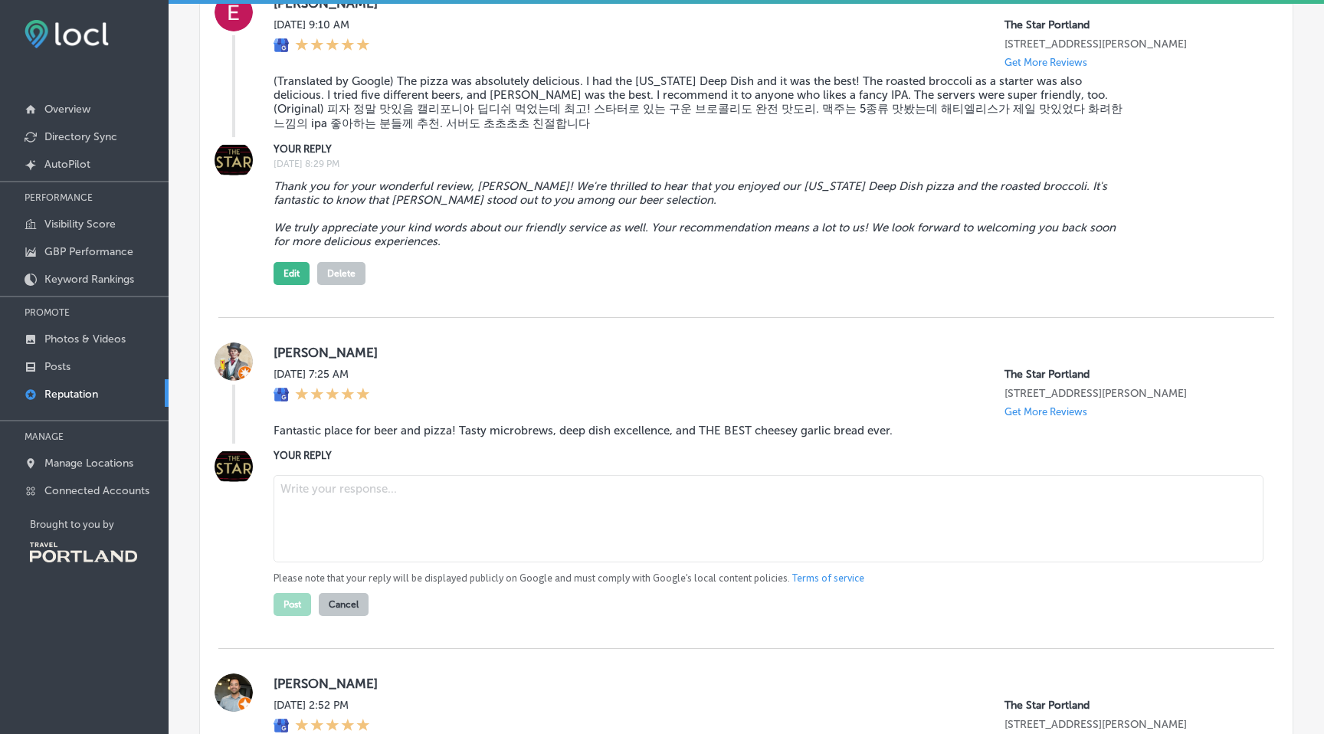
click at [369, 500] on textarea at bounding box center [769, 518] width 990 height 87
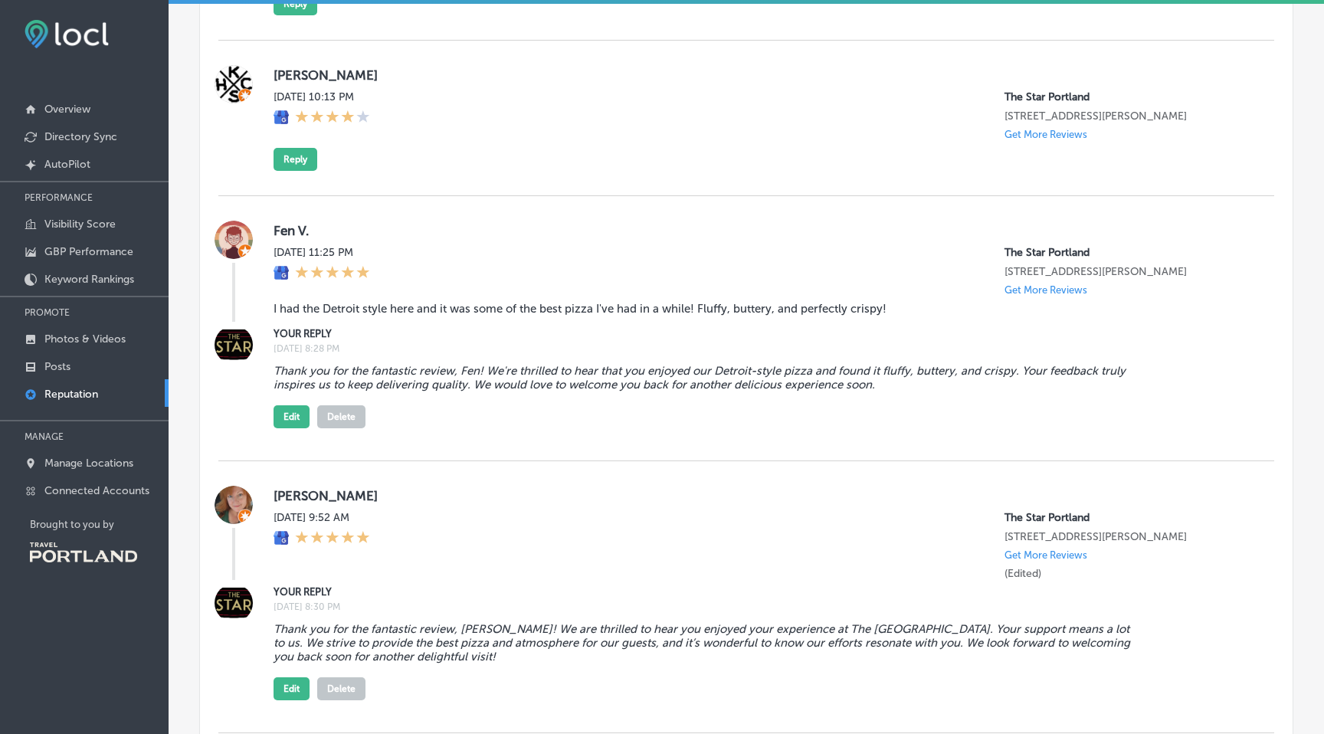
scroll to position [2405, 0]
click at [62, 113] on p "Overview" at bounding box center [67, 109] width 46 height 13
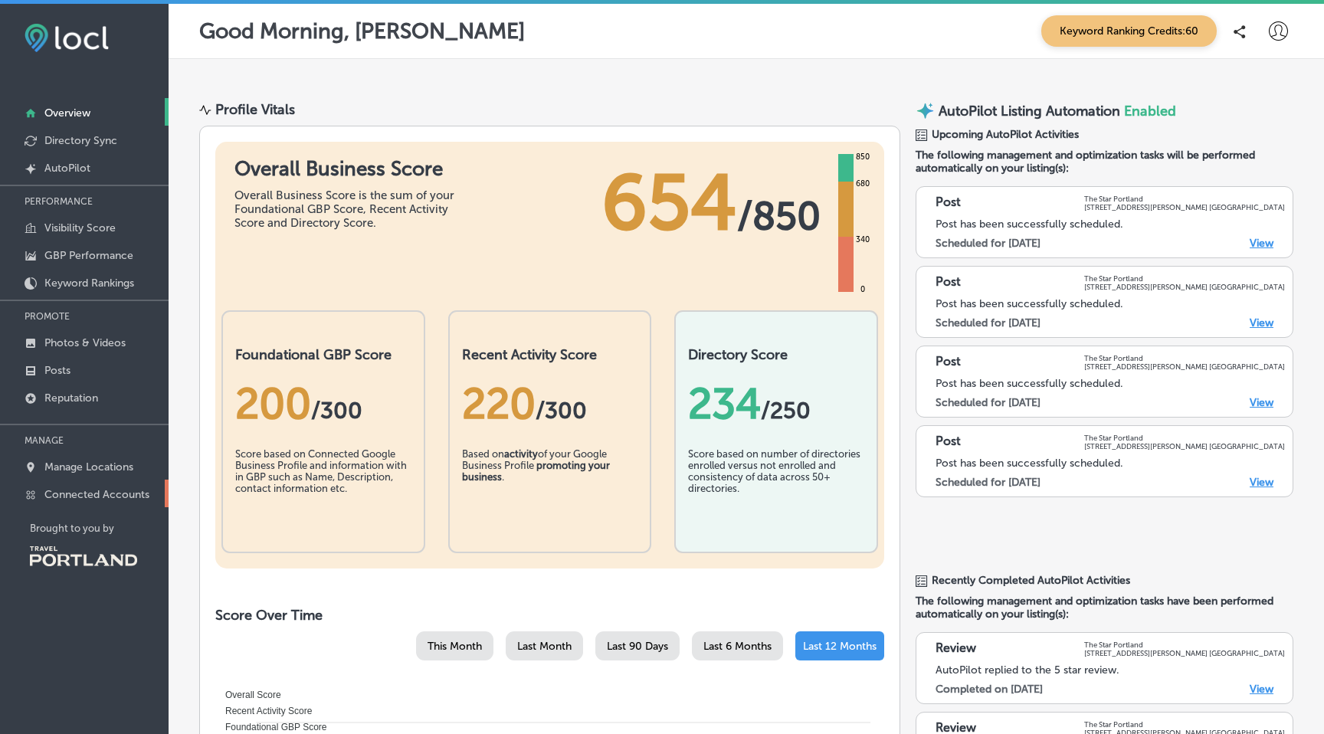
click at [93, 494] on p "Connected Accounts" at bounding box center [96, 494] width 105 height 13
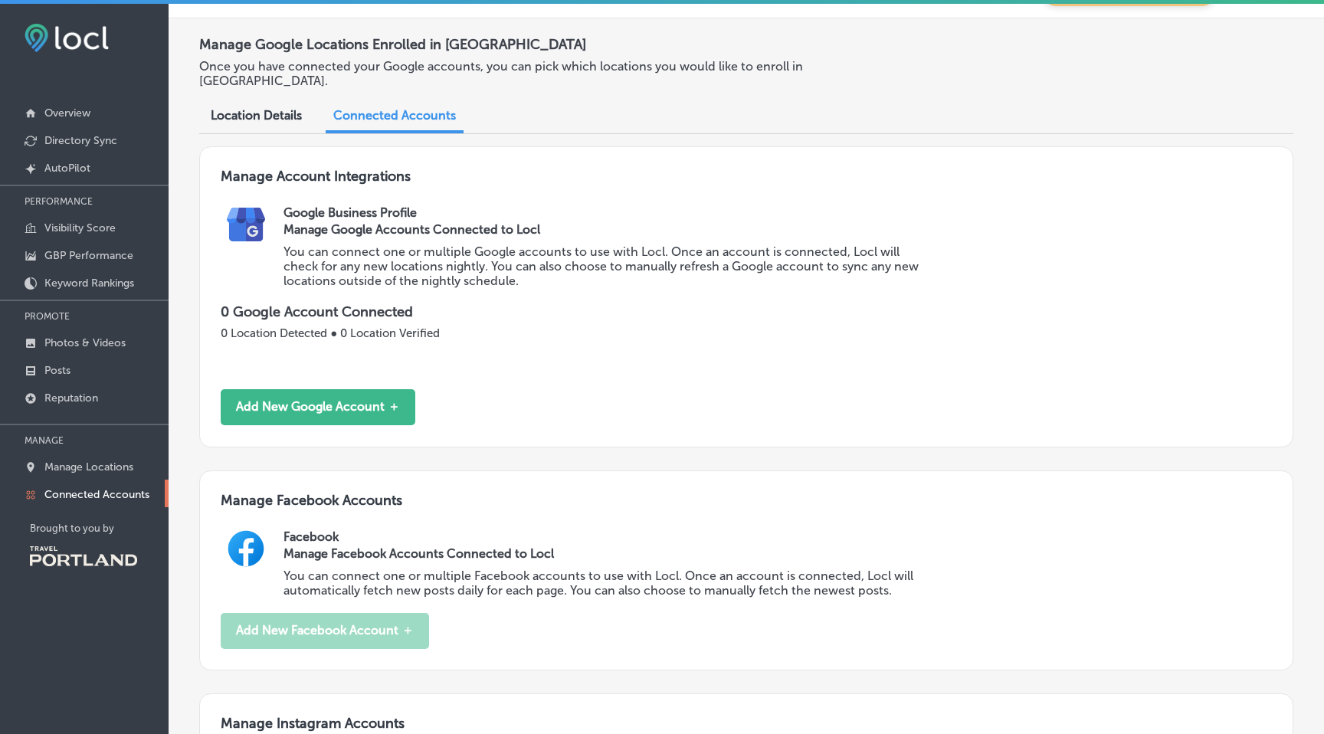
scroll to position [38, 0]
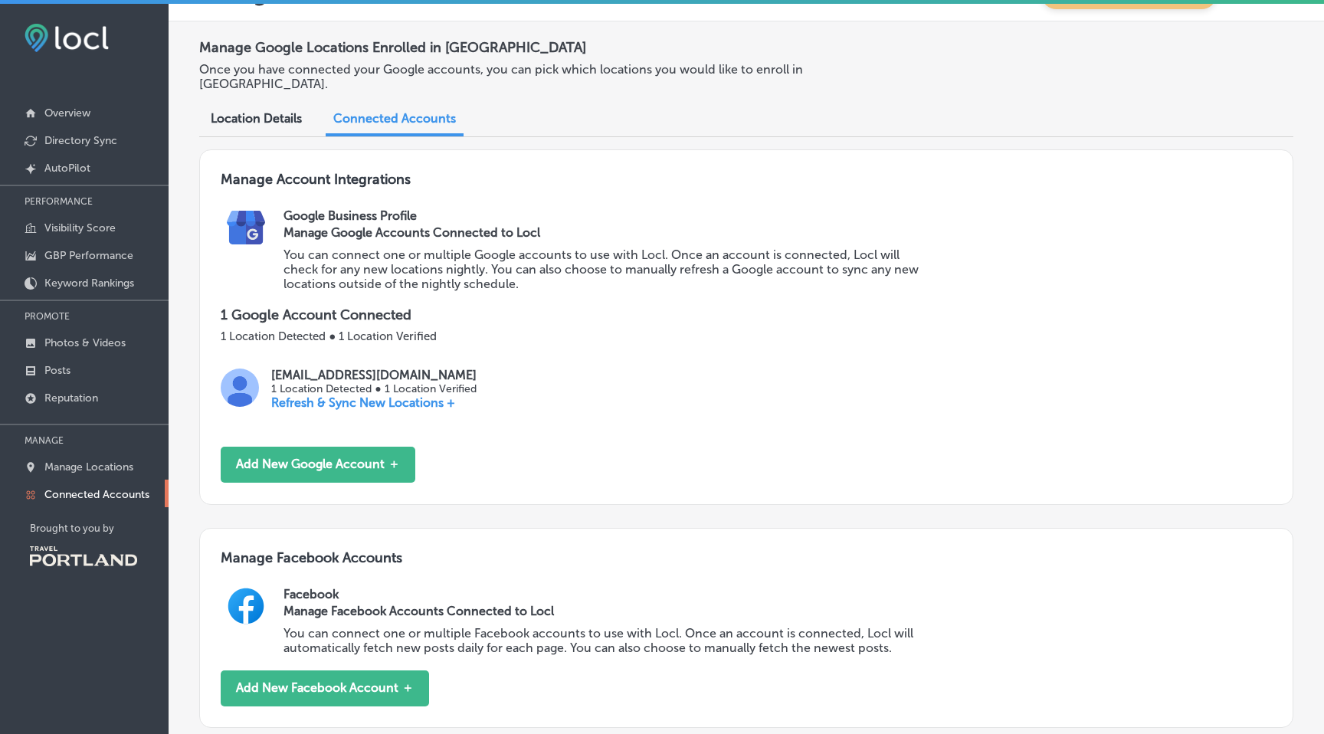
click at [369, 395] on p "Refresh & Sync New Locations +" at bounding box center [373, 402] width 205 height 15
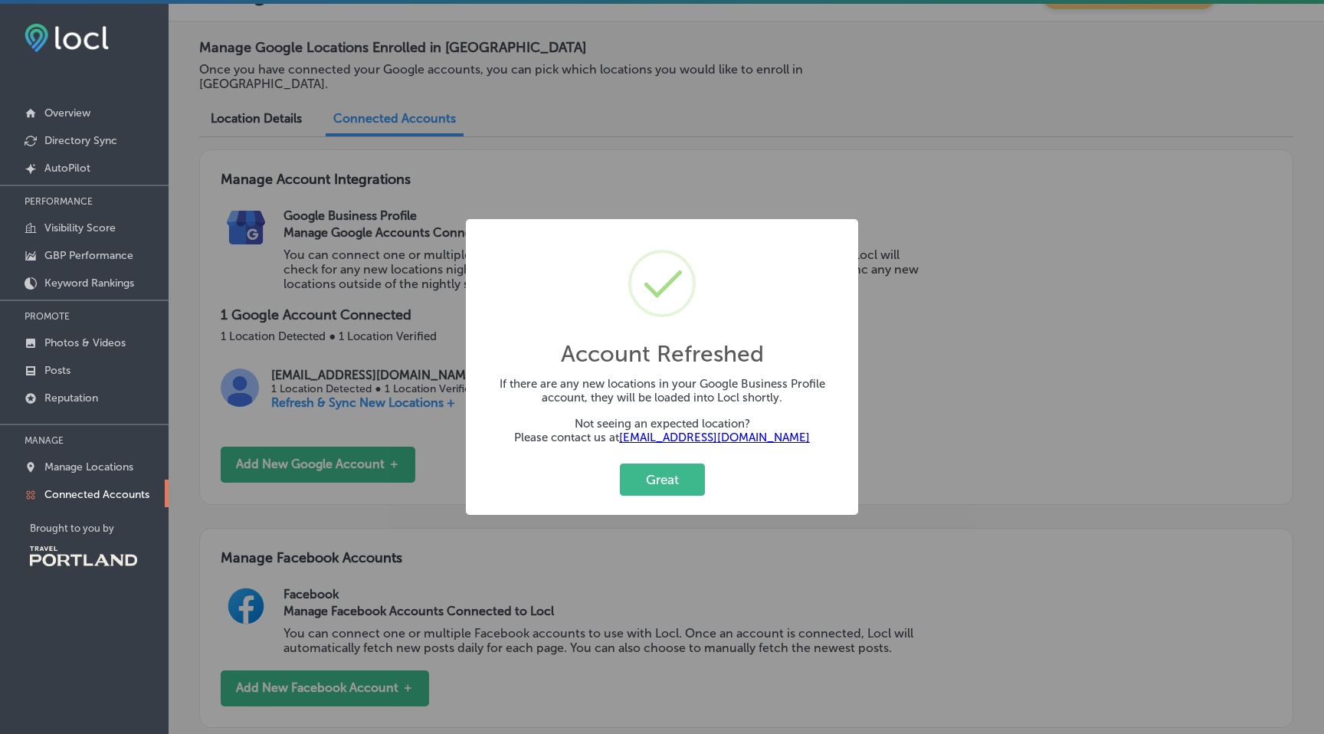
click at [654, 505] on div "Account Refreshed × If there are any new locations in your Google Business Prof…" at bounding box center [662, 367] width 392 height 296
click at [657, 464] on button "Great" at bounding box center [662, 479] width 85 height 31
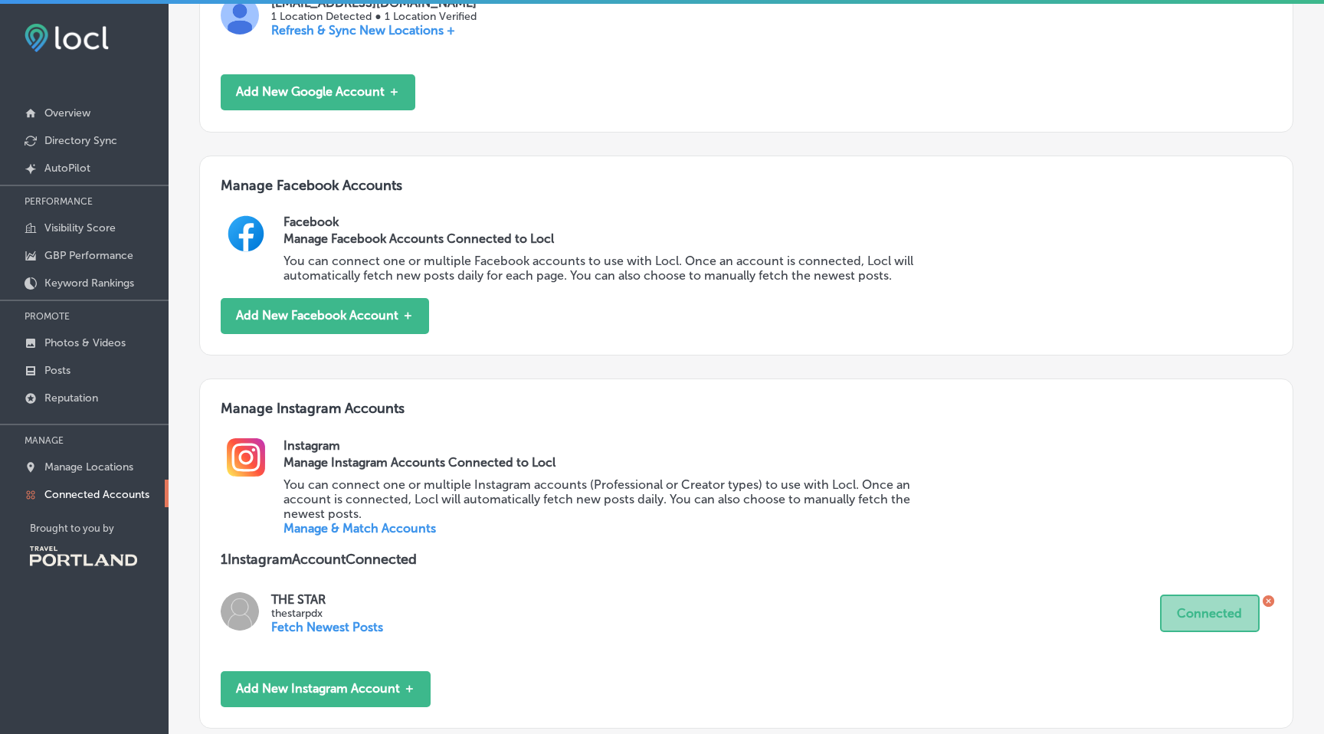
scroll to position [408, 0]
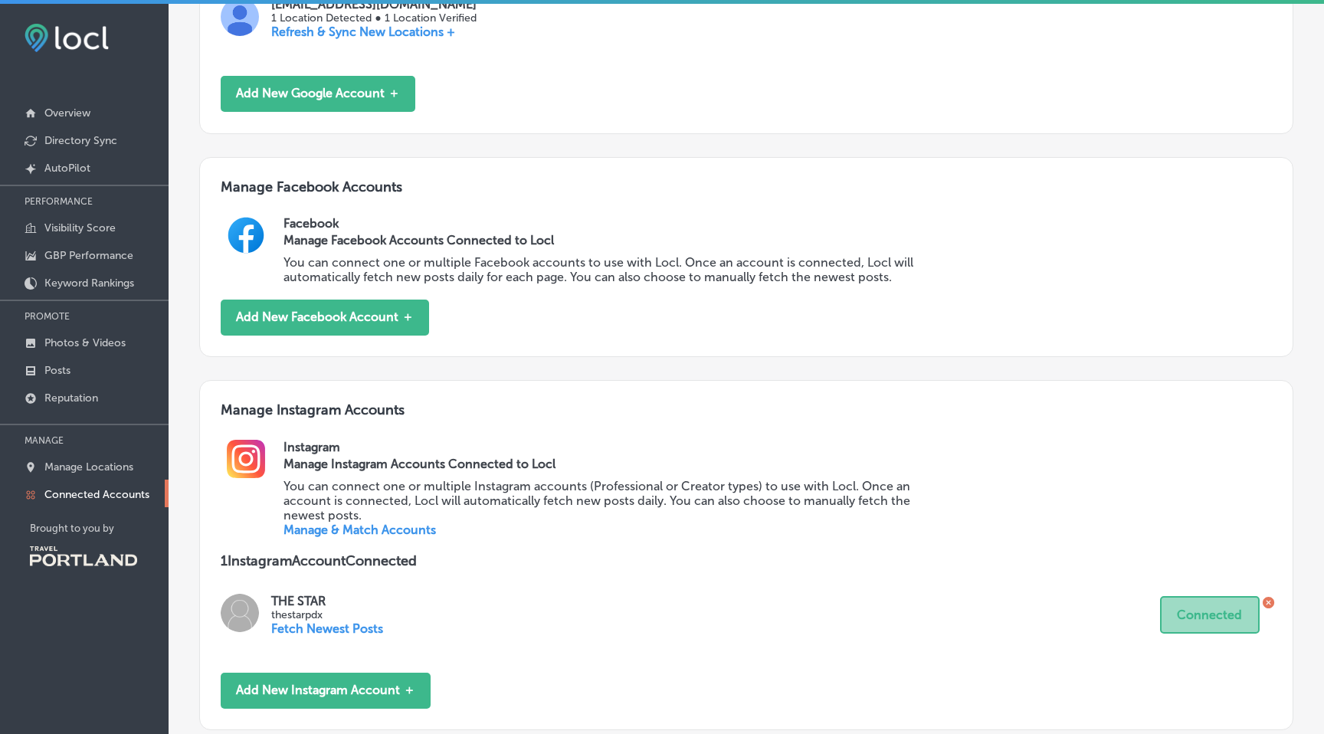
click at [333, 523] on link "Manage & Match Accounts" at bounding box center [360, 530] width 153 height 15
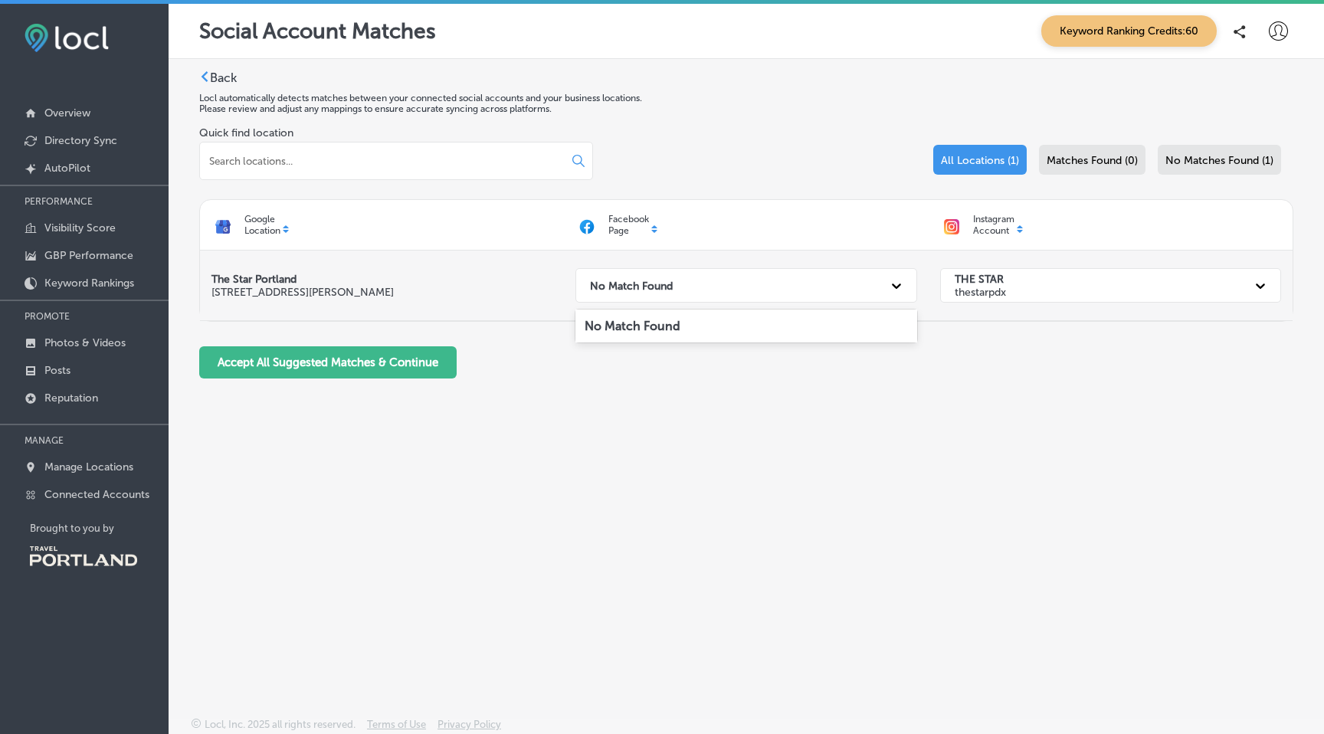
click at [745, 279] on div "No Match Found" at bounding box center [732, 285] width 300 height 31
click at [75, 114] on p "Overview" at bounding box center [67, 113] width 46 height 13
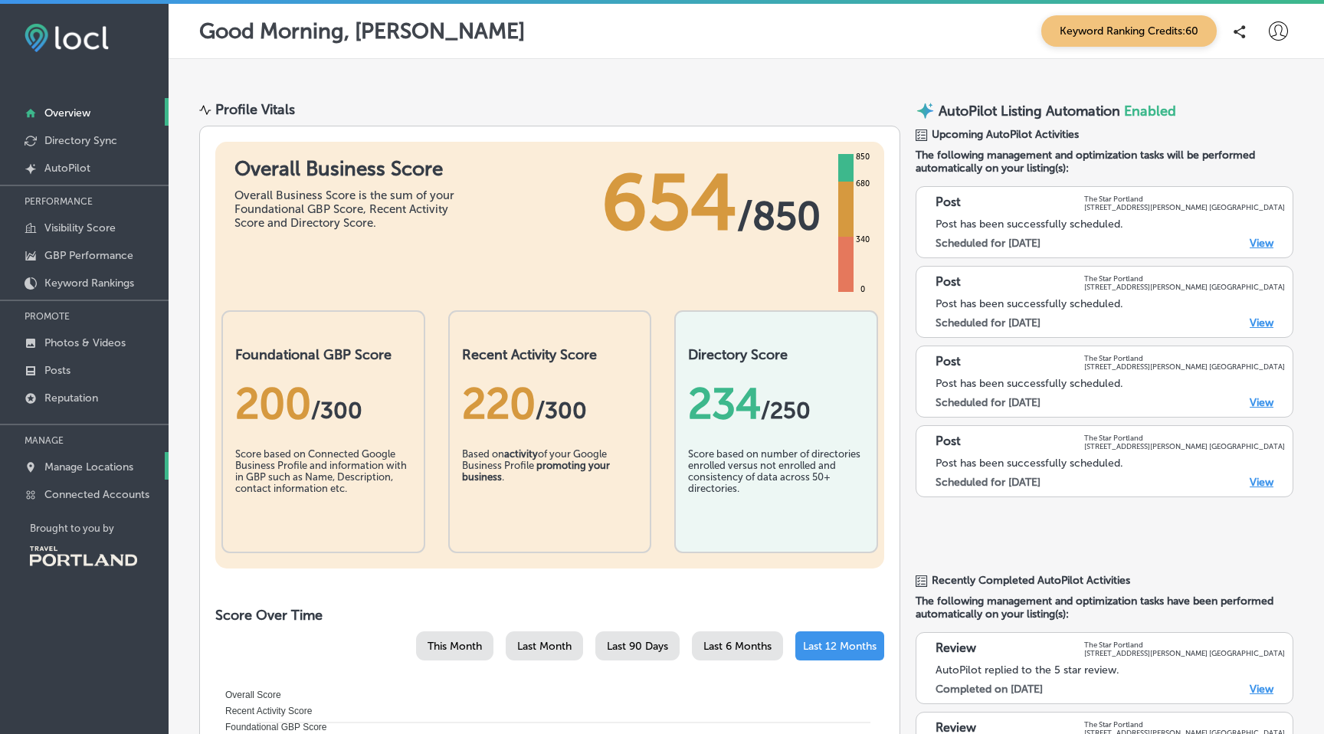
click at [70, 467] on p "Manage Locations" at bounding box center [88, 467] width 89 height 13
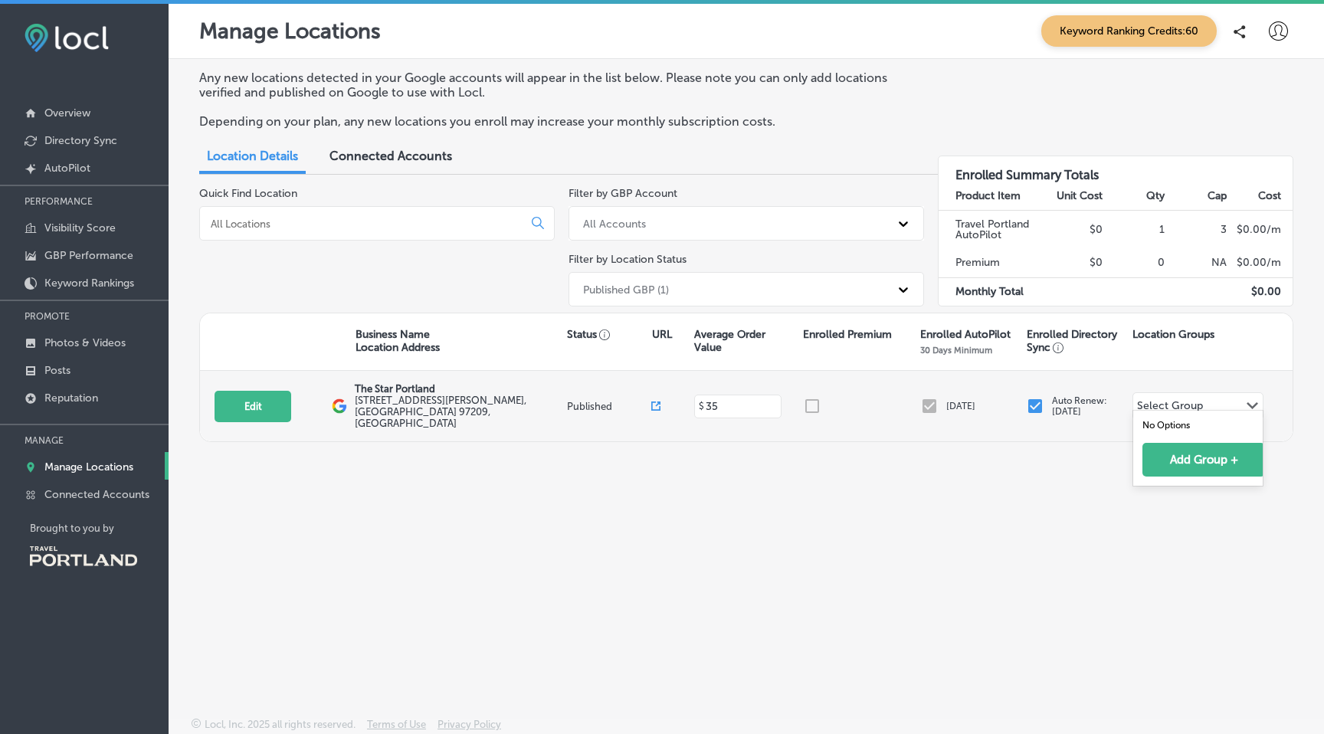
click at [1210, 404] on div "Select Group Path Created with Sketch." at bounding box center [1198, 406] width 130 height 26
click at [1205, 402] on input "text" at bounding box center [1206, 407] width 2 height 11
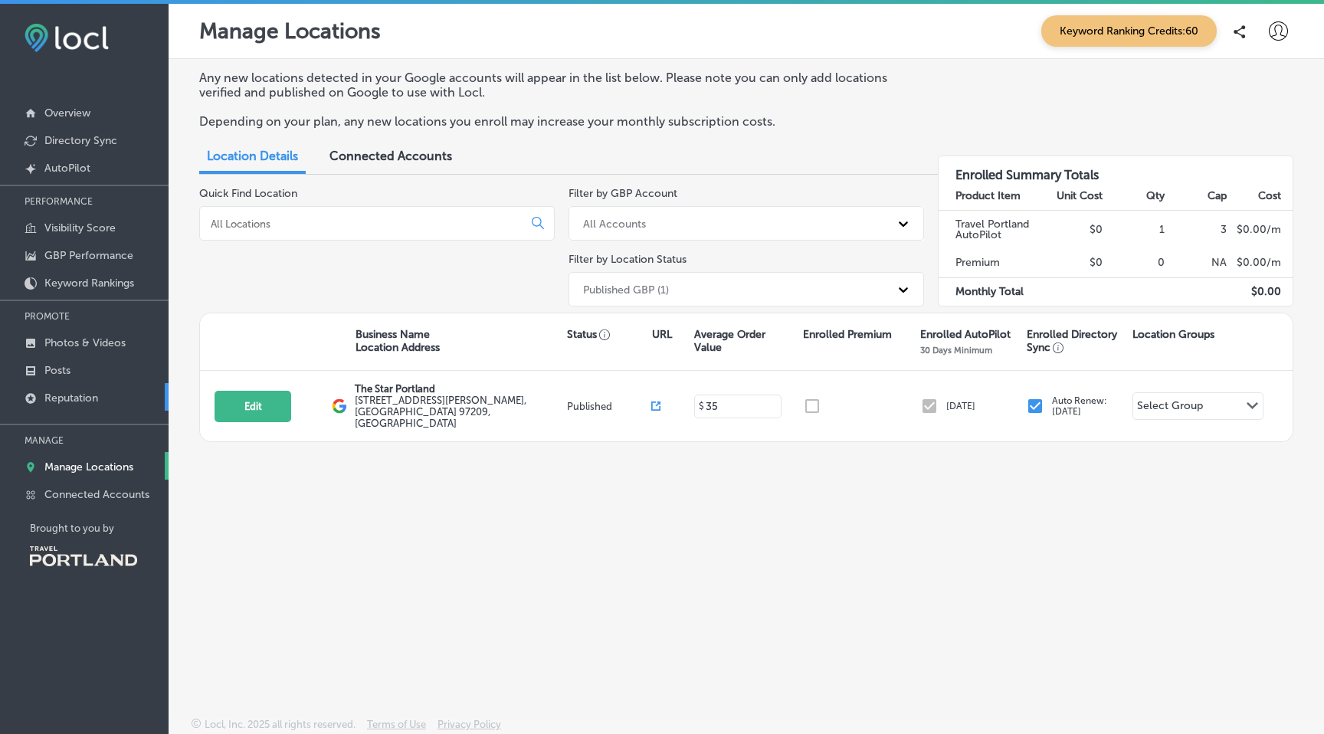
click at [67, 398] on p "Reputation" at bounding box center [71, 398] width 54 height 13
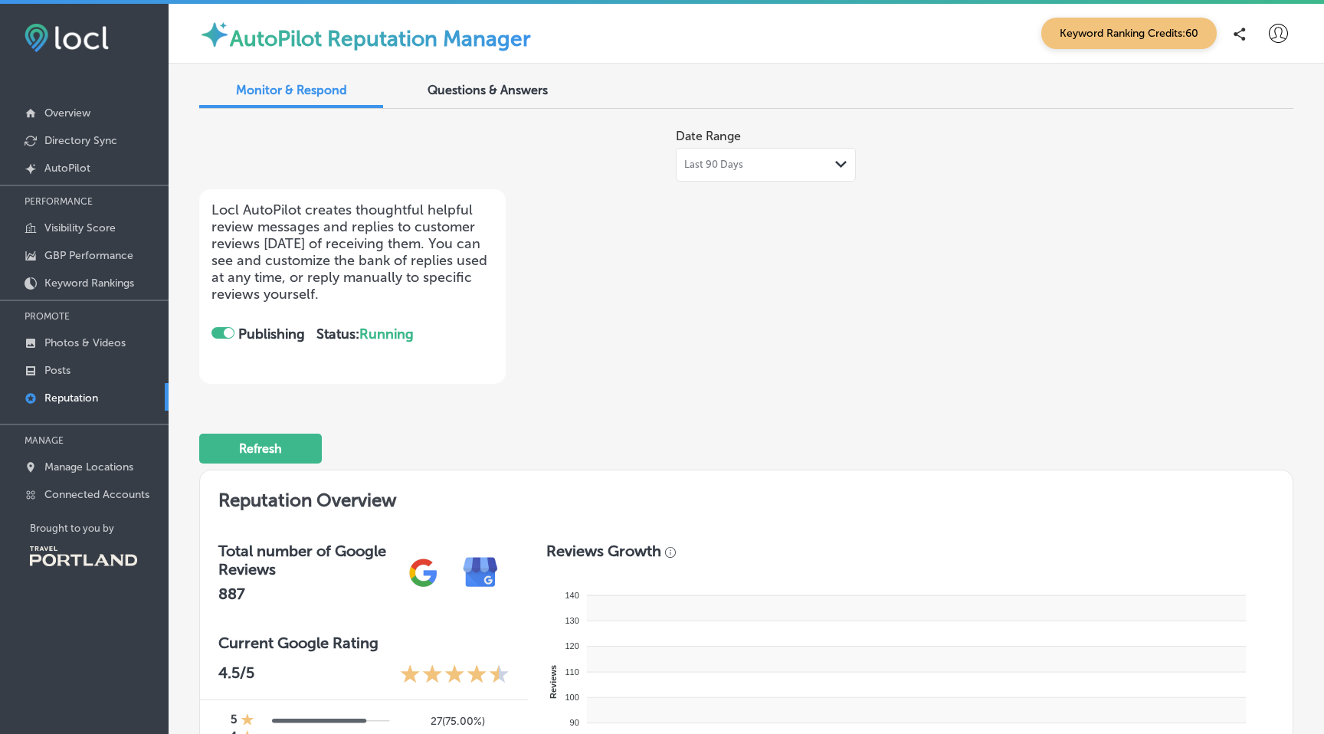
checkbox input "true"
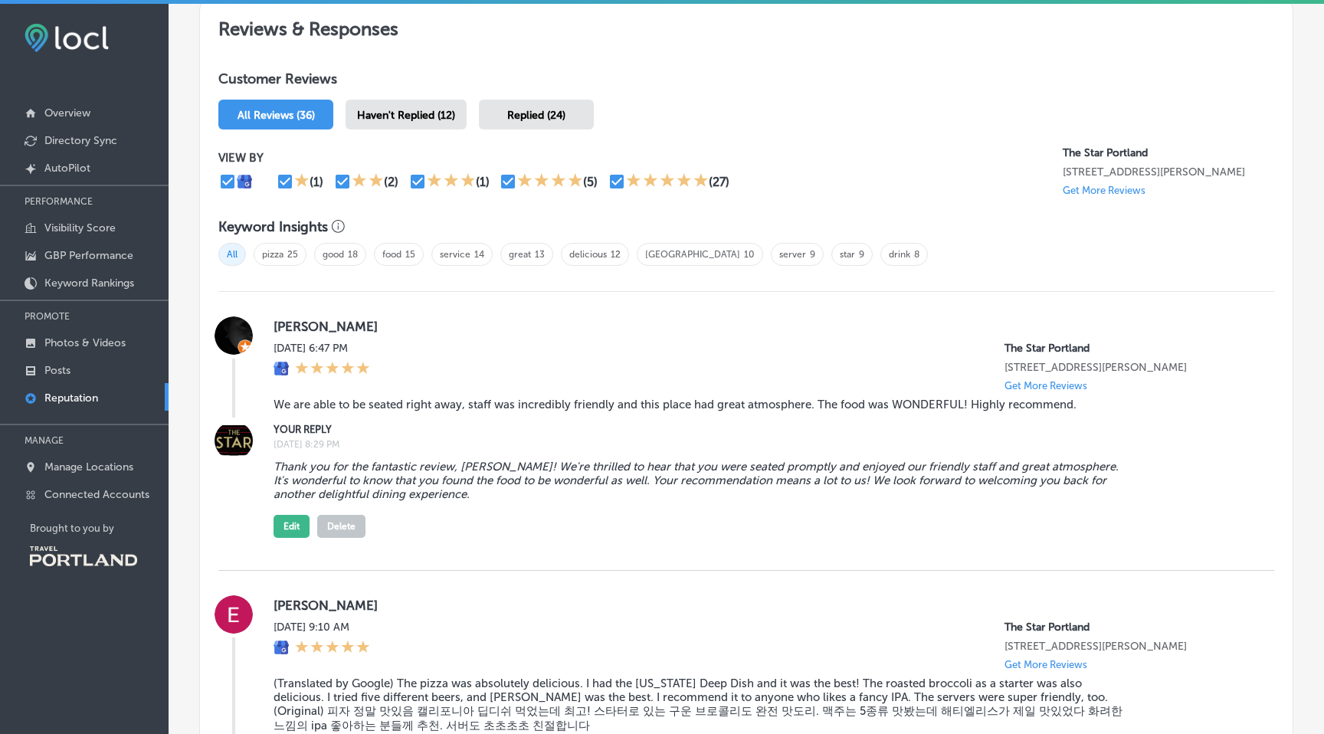
scroll to position [801, 0]
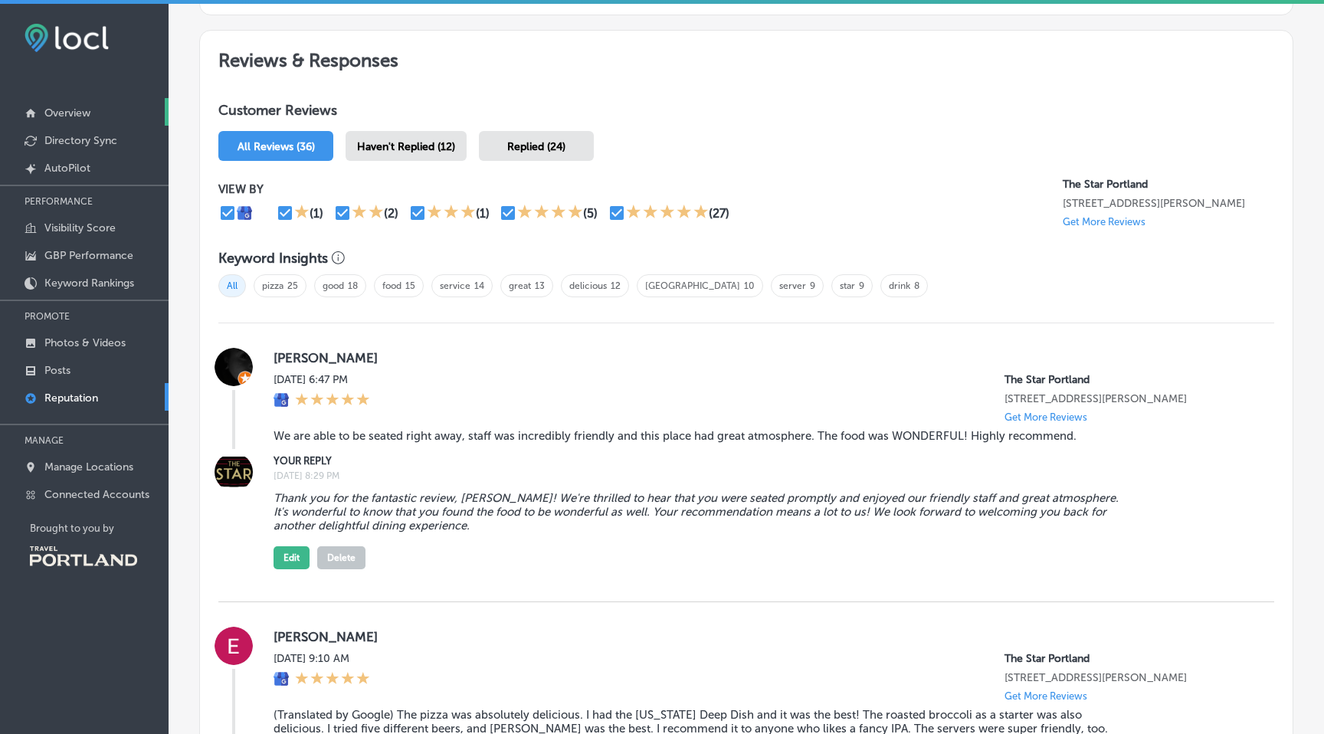
click at [71, 116] on p "Overview" at bounding box center [67, 113] width 46 height 13
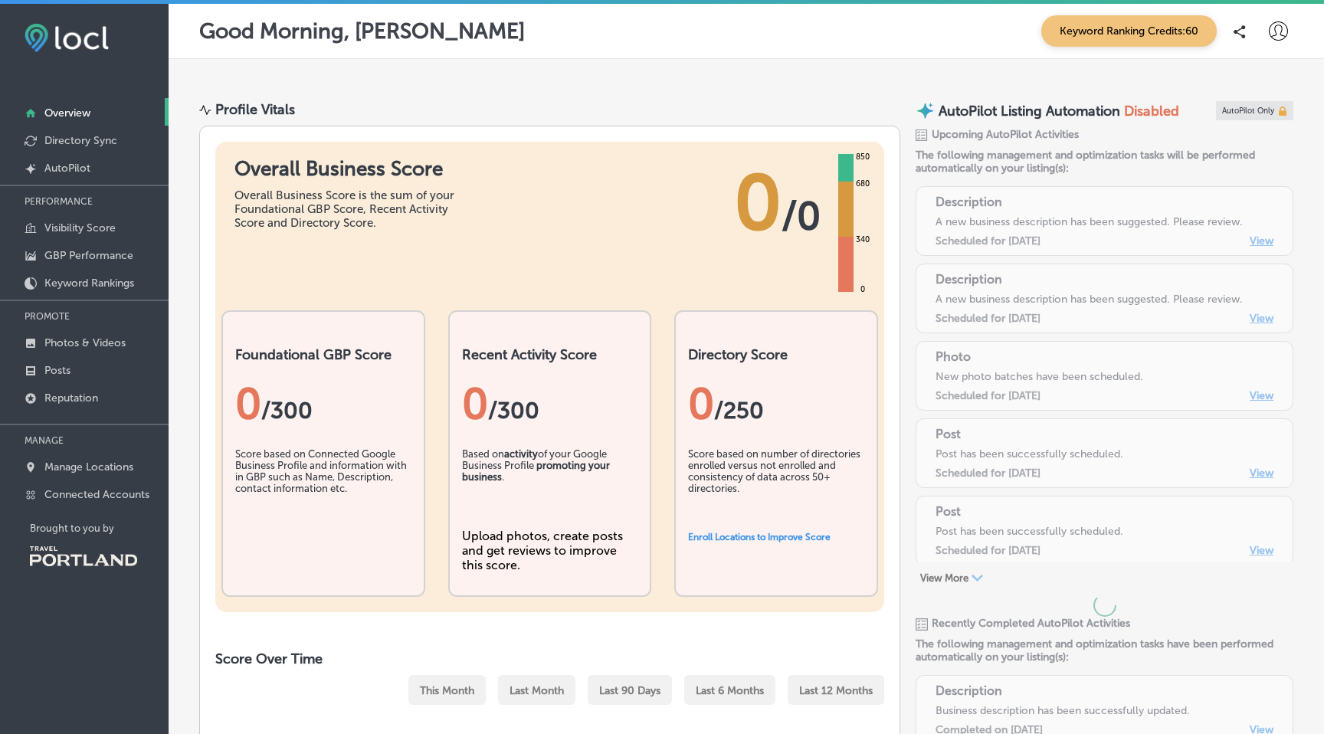
click at [78, 44] on img at bounding box center [67, 38] width 84 height 28
click at [28, 36] on img at bounding box center [67, 38] width 84 height 28
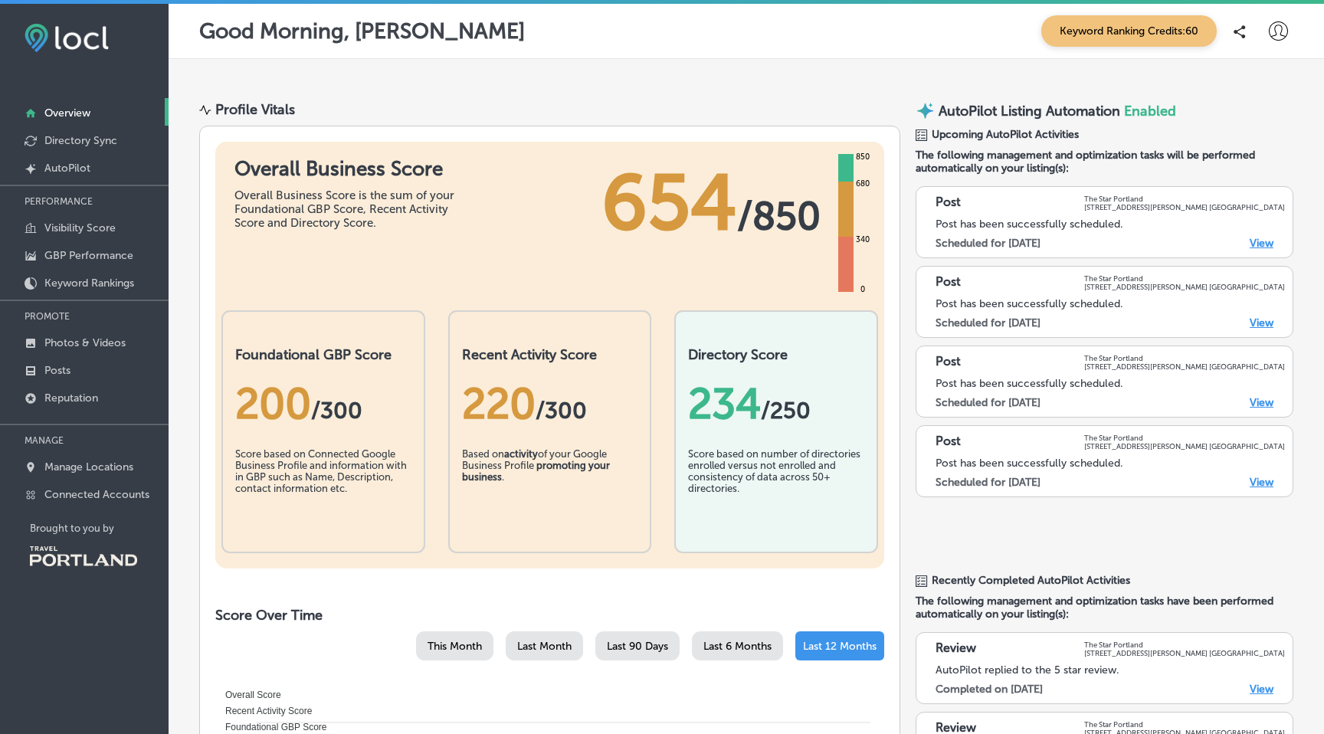
click at [1278, 25] on icon at bounding box center [1278, 30] width 19 height 19
click at [1251, 122] on p "My Teams" at bounding box center [1250, 125] width 56 height 18
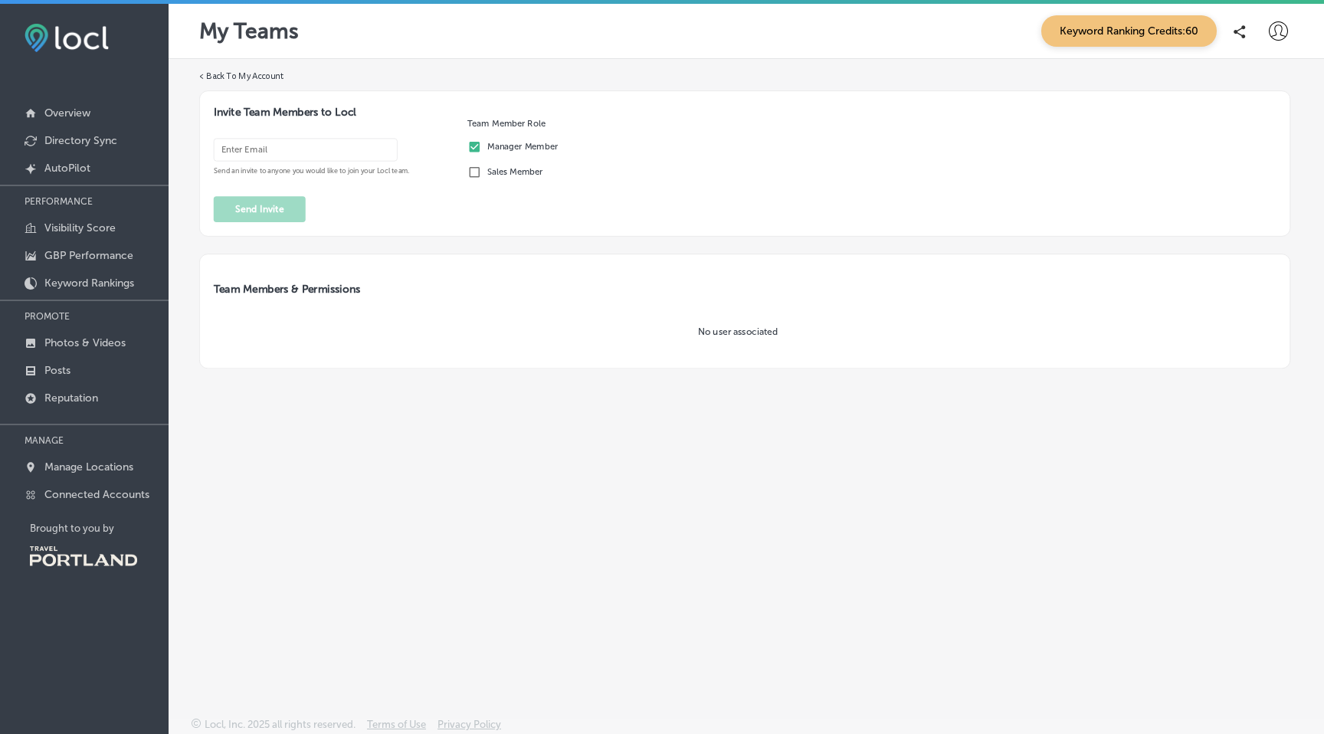
click at [228, 74] on label "< Back To My Account" at bounding box center [241, 77] width 85 height 12
select select "US"
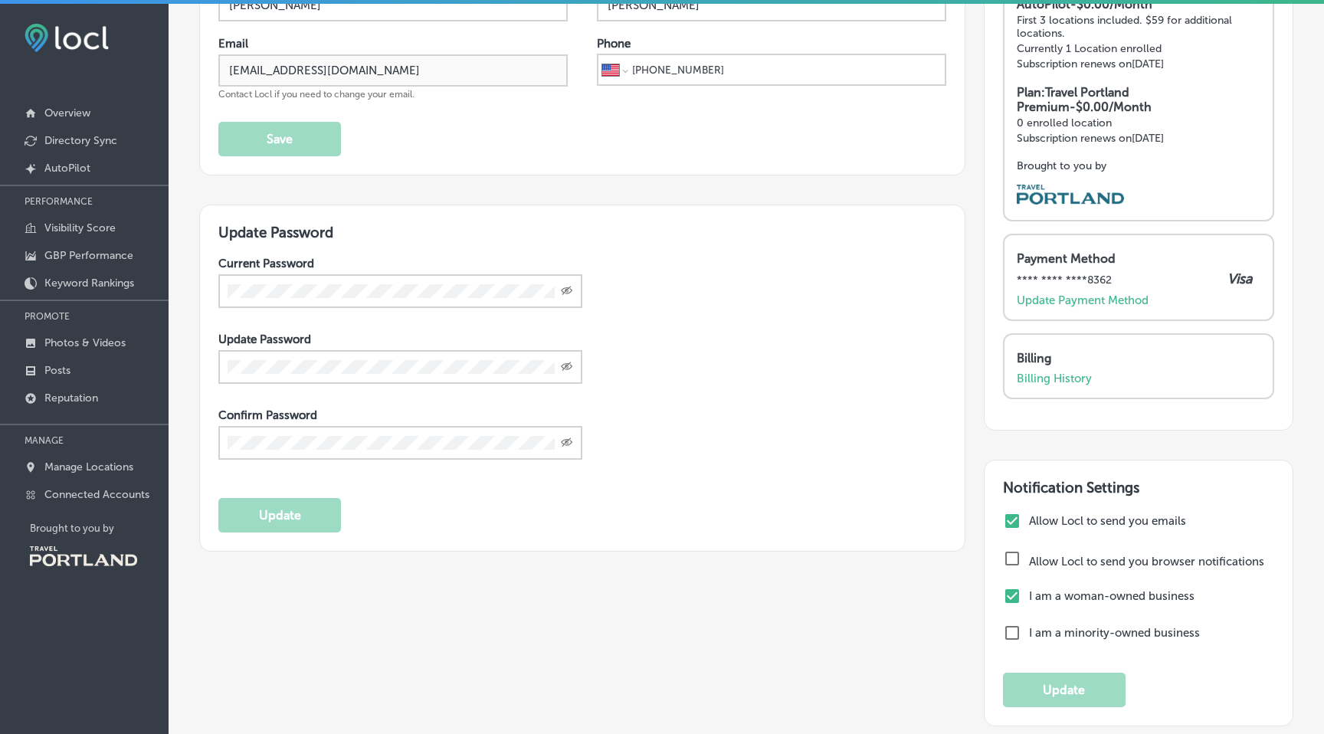
scroll to position [161, 0]
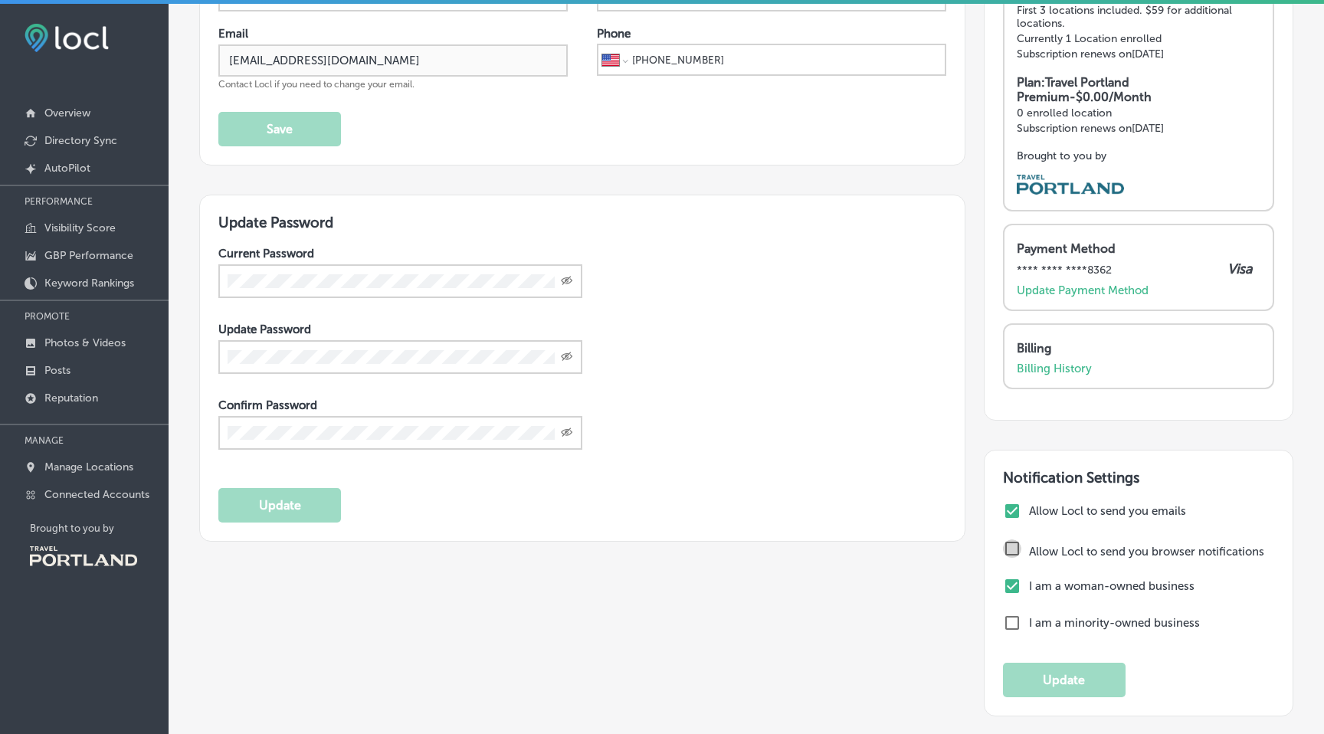
click at [1015, 543] on input "checkbox" at bounding box center [1012, 549] width 18 height 18
click at [802, 112] on button "Allow" at bounding box center [799, 99] width 71 height 38
checkbox input "true"
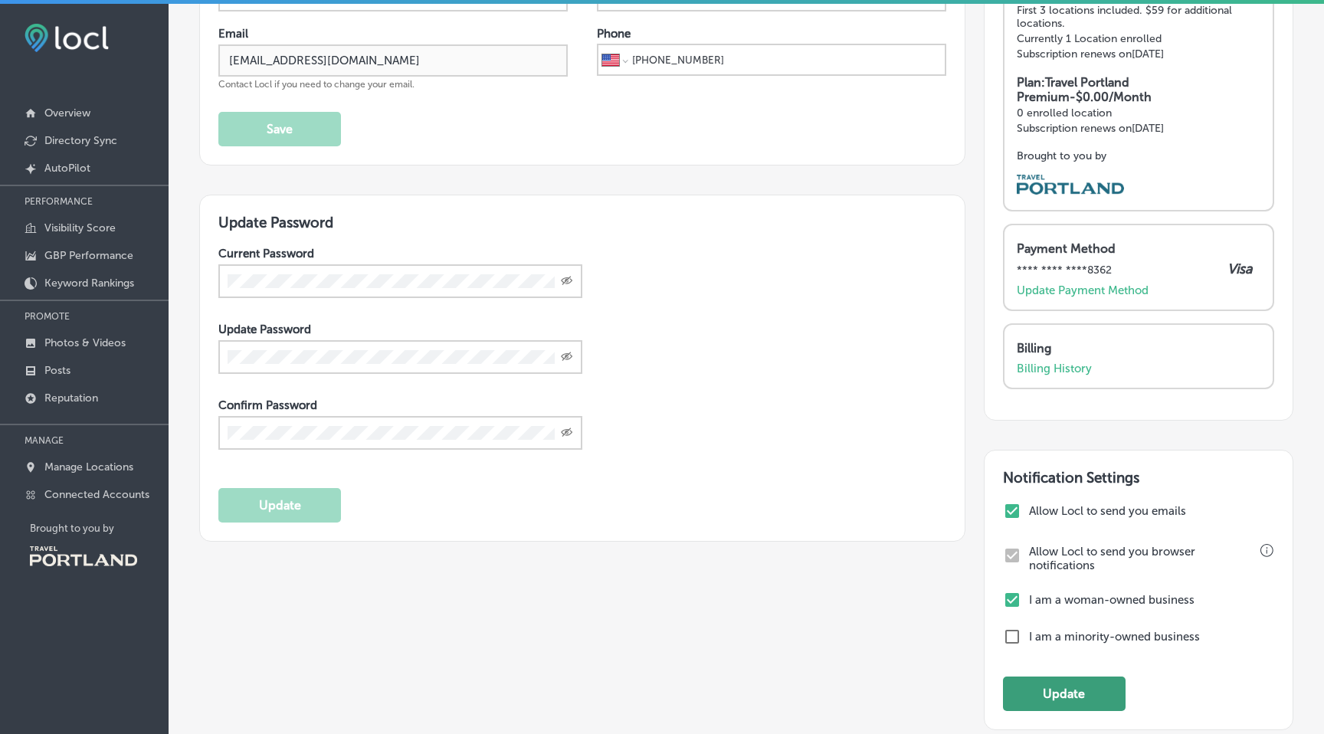
click at [1042, 686] on button "Update" at bounding box center [1064, 694] width 123 height 34
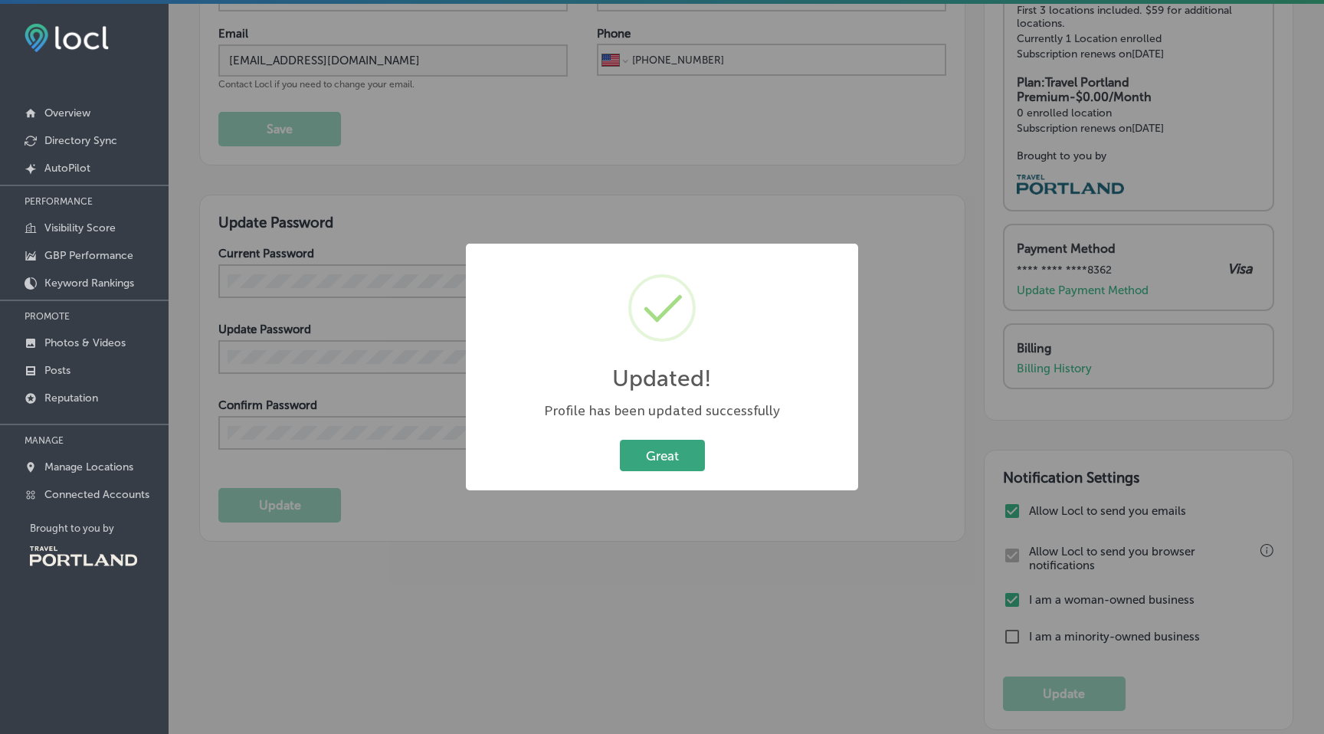
click at [645, 451] on button "Great" at bounding box center [662, 455] width 85 height 31
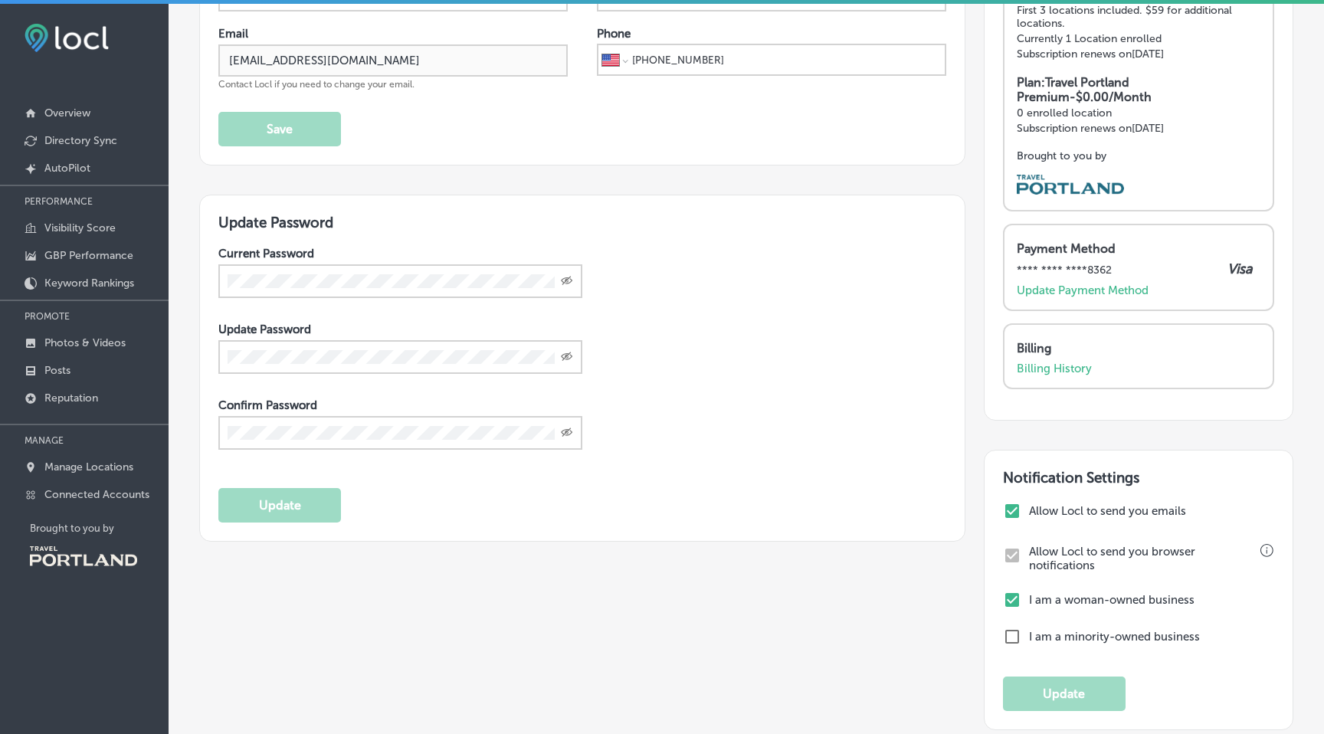
click at [1044, 348] on p "Billing" at bounding box center [1135, 348] width 236 height 15
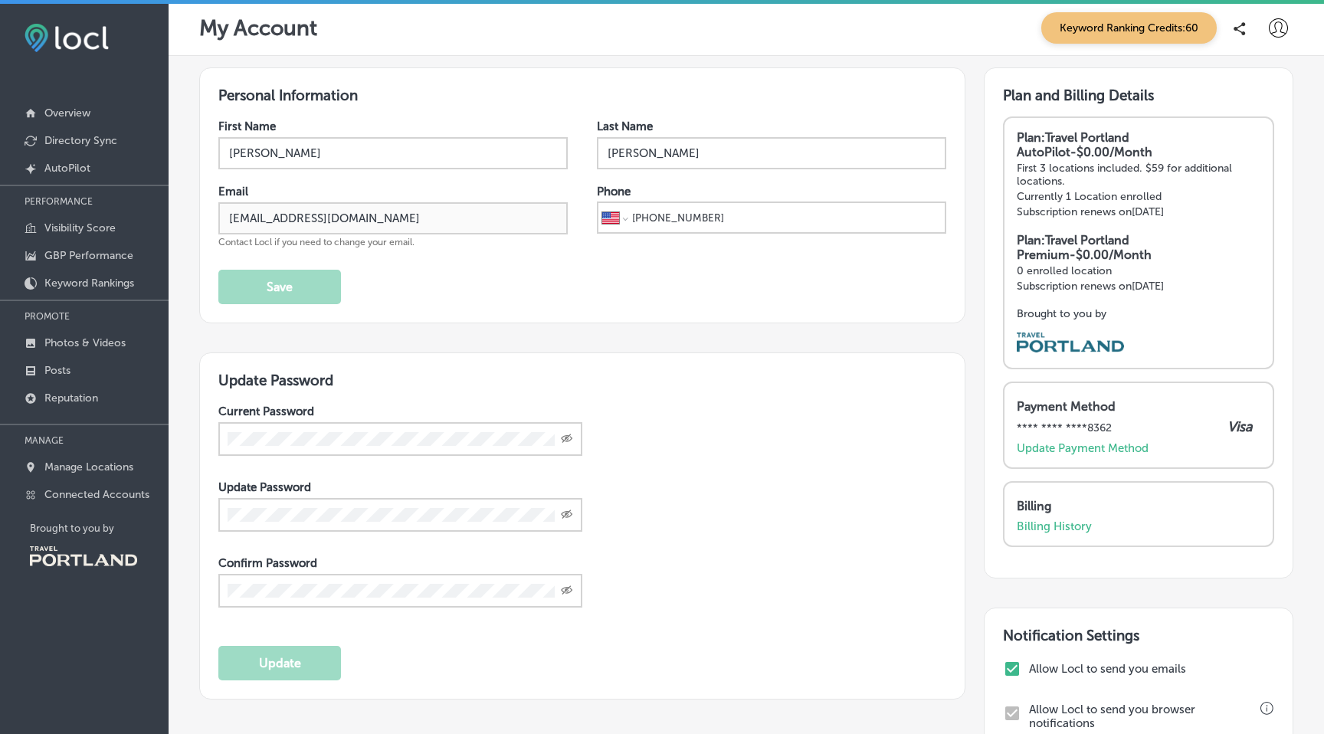
scroll to position [0, 0]
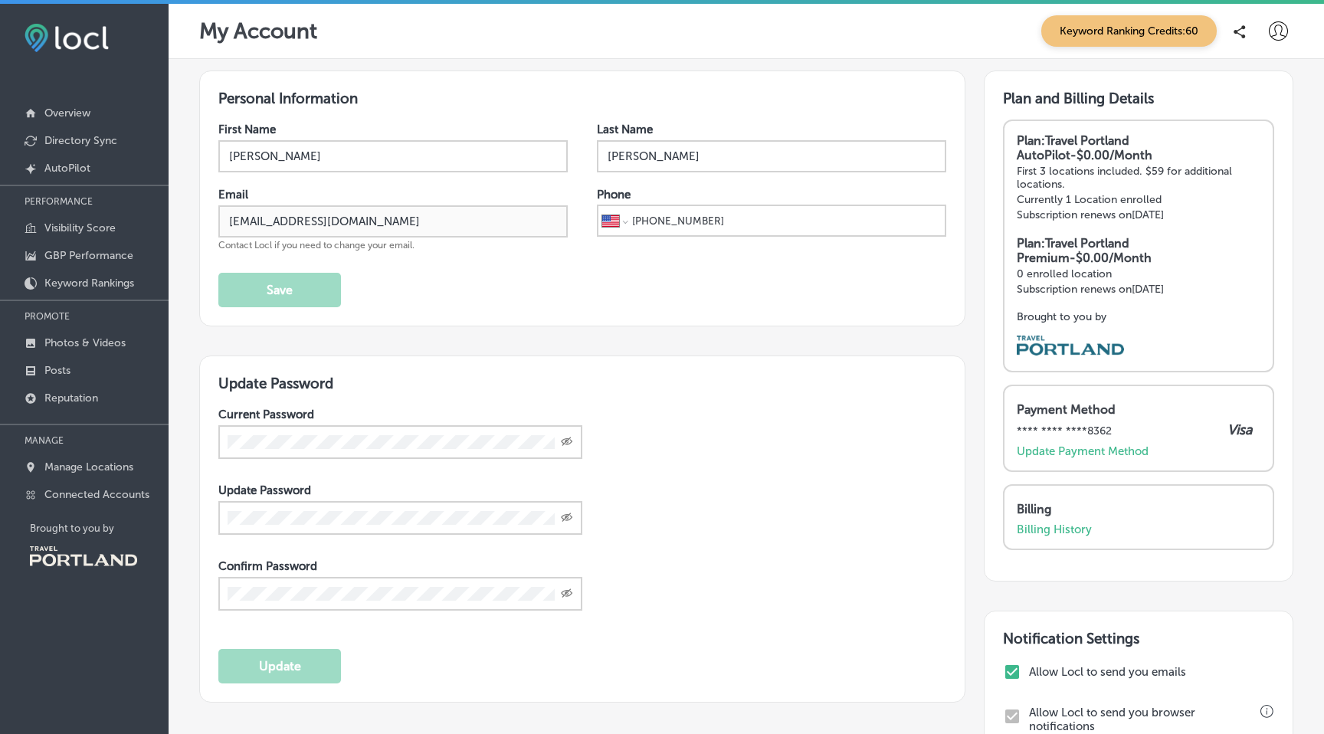
click at [56, 559] on img at bounding box center [83, 556] width 107 height 20
click at [61, 561] on img at bounding box center [83, 556] width 107 height 20
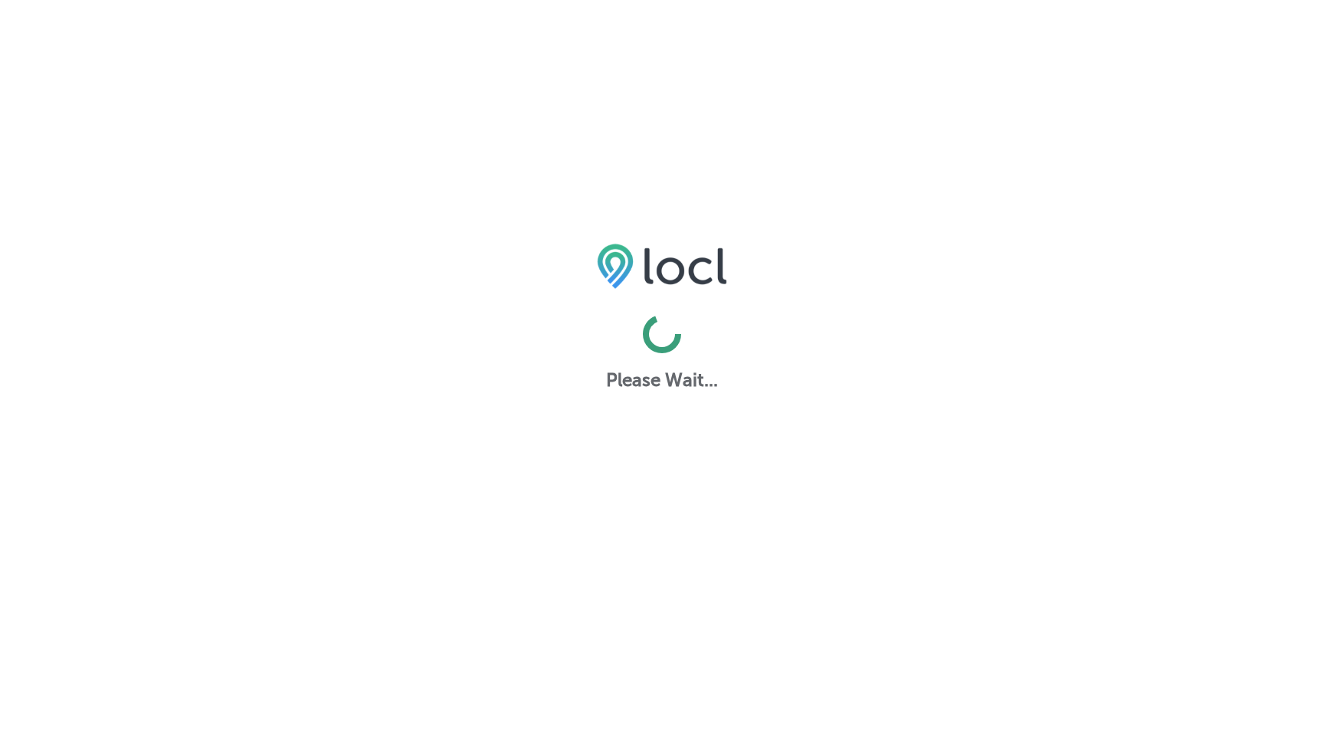
select select "US"
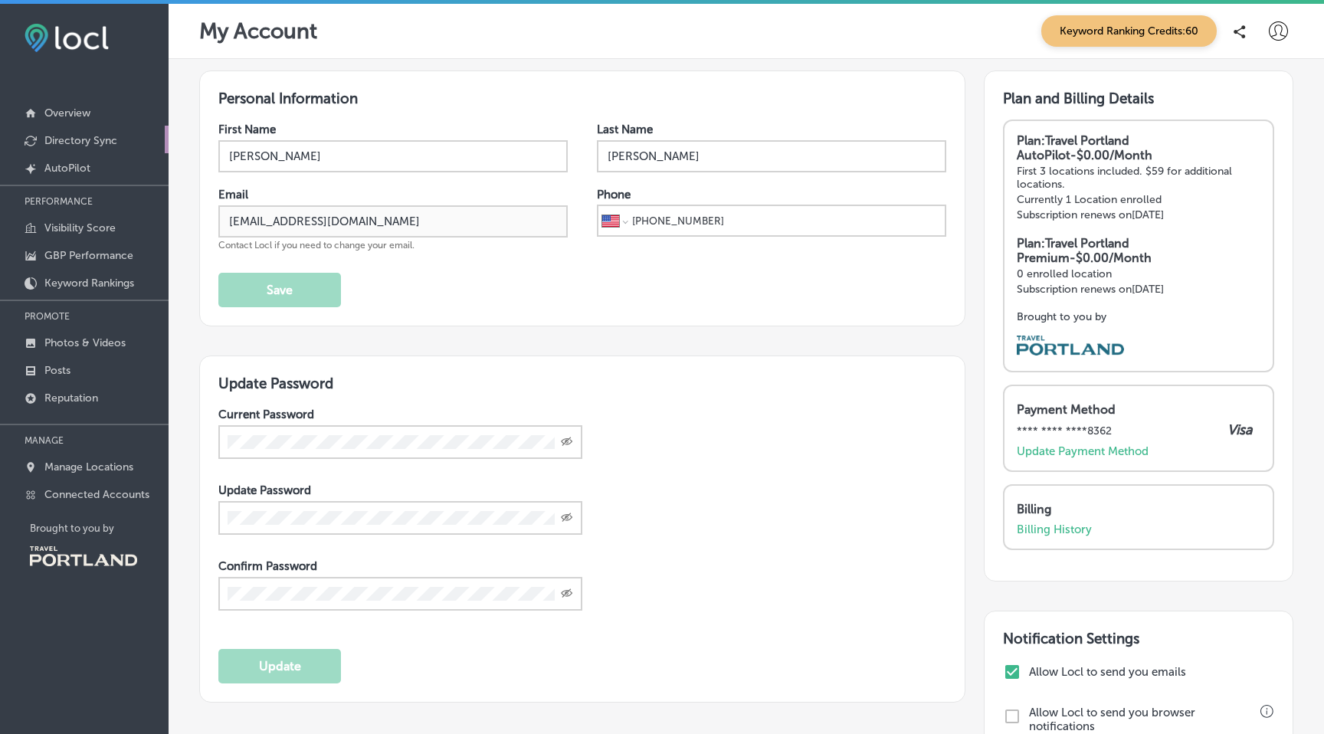
checkbox input "true"
click at [61, 133] on link "Directory Sync" at bounding box center [84, 140] width 169 height 28
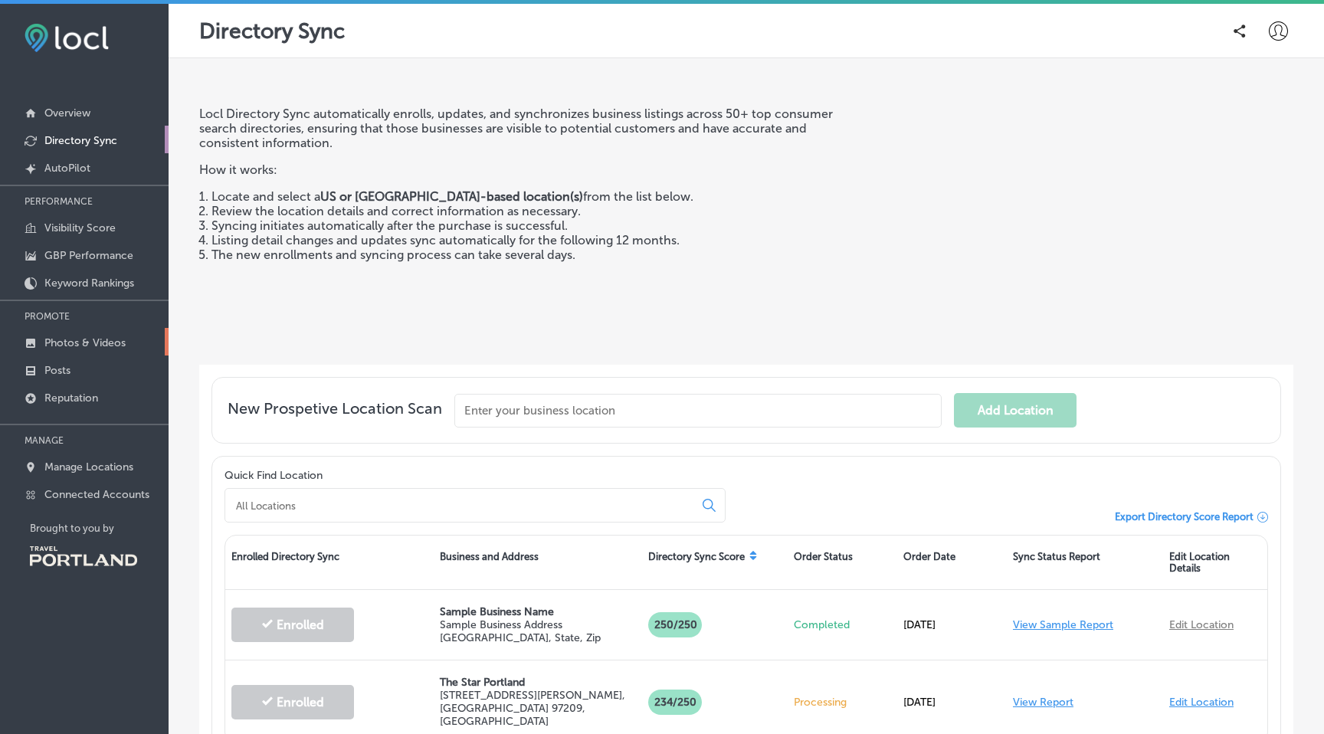
click at [66, 337] on p "Photos & Videos" at bounding box center [84, 342] width 81 height 13
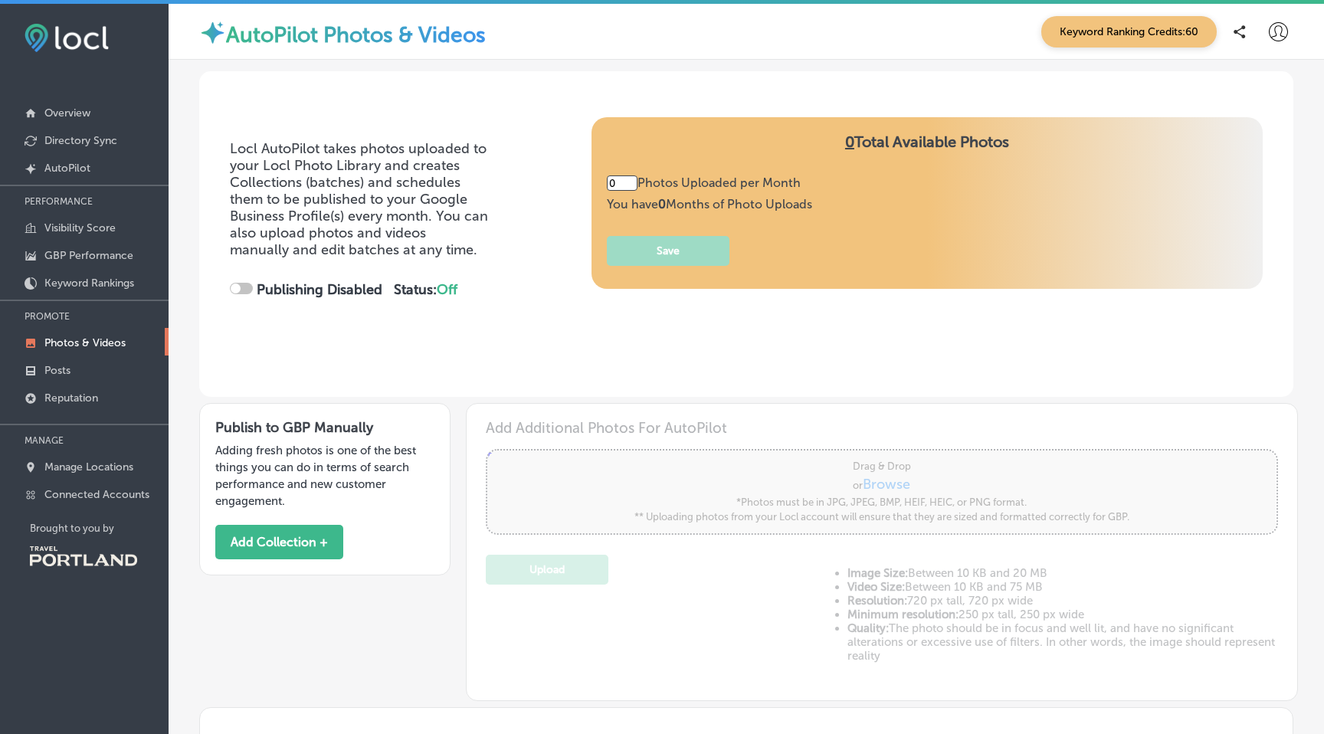
type input "5"
checkbox input "true"
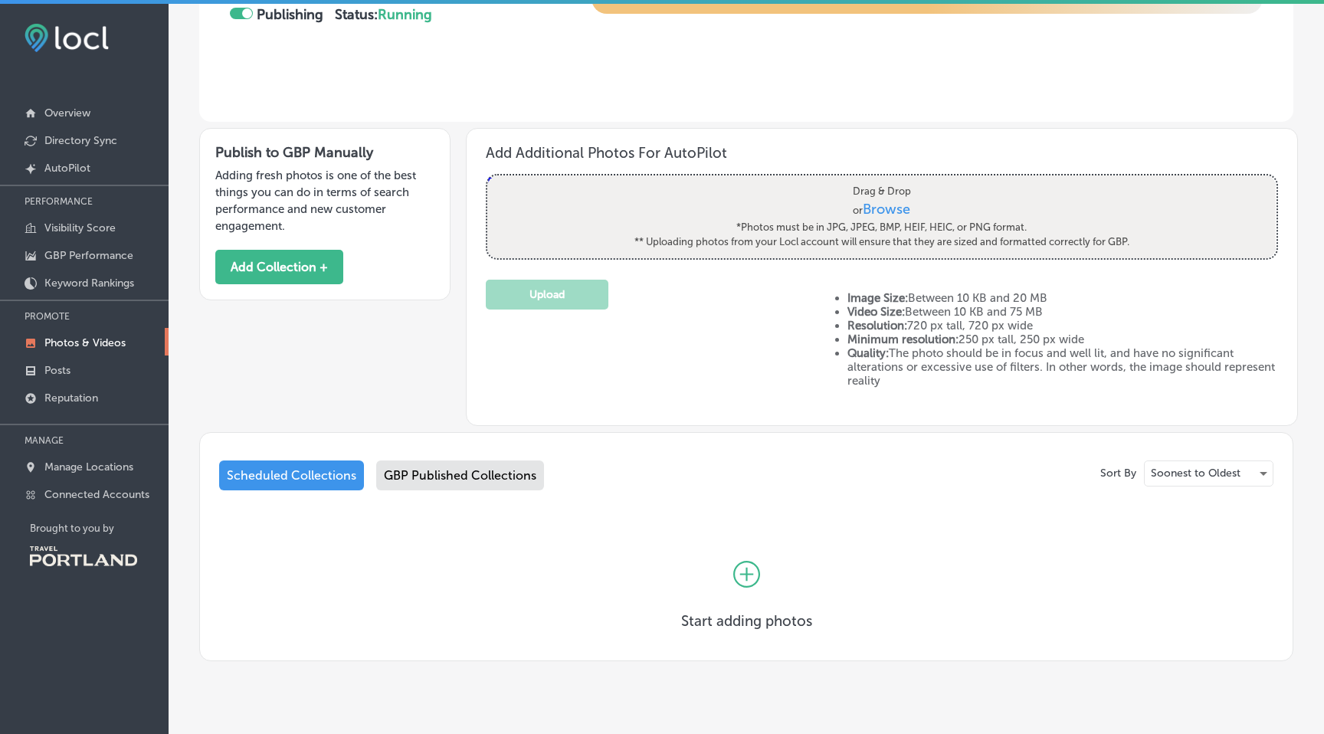
scroll to position [303, 0]
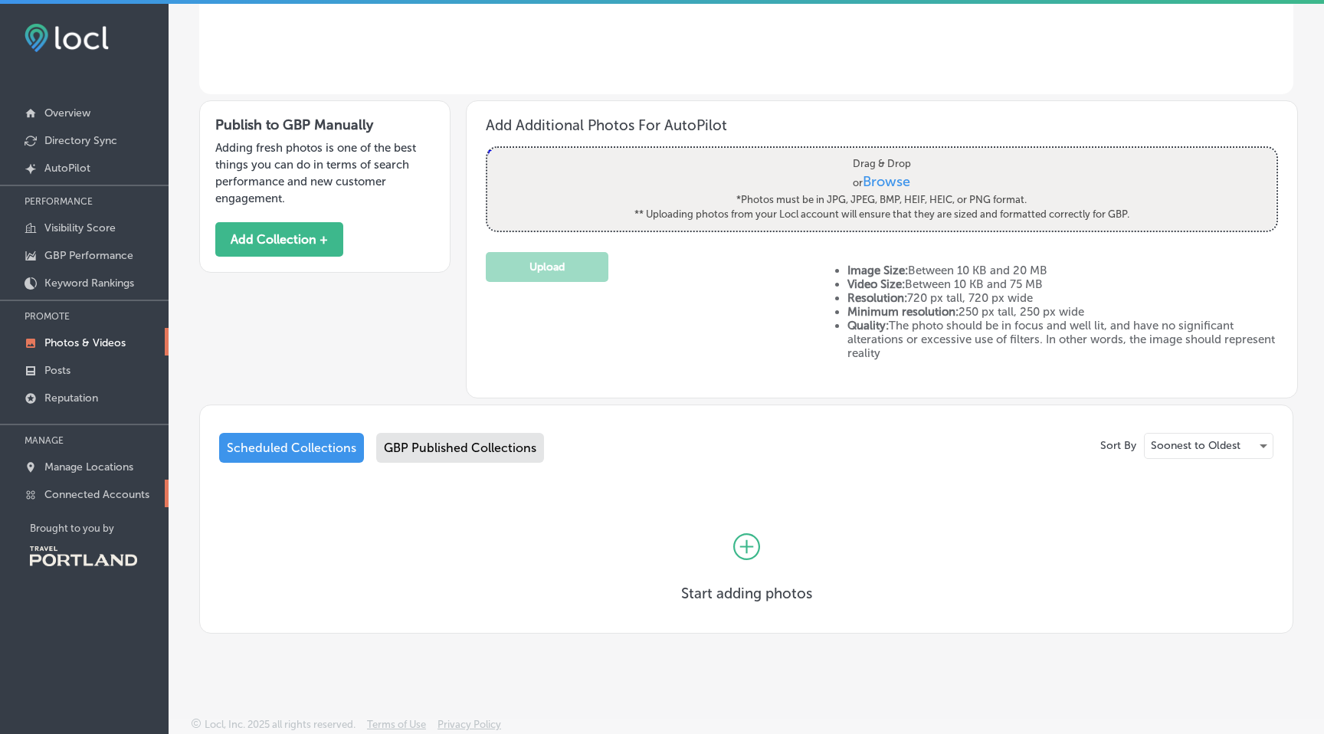
click at [64, 488] on p "Connected Accounts" at bounding box center [96, 494] width 105 height 13
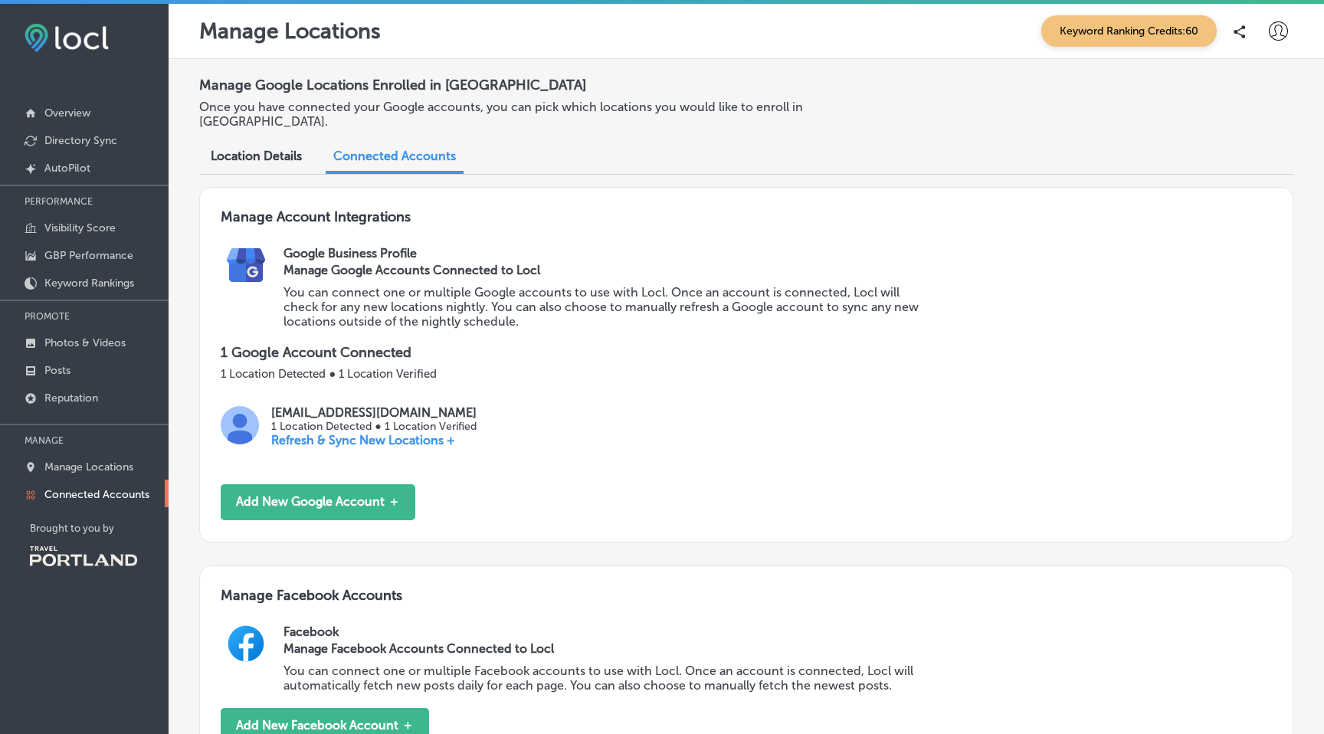
scroll to position [1, 0]
click at [1279, 21] on icon at bounding box center [1278, 30] width 19 height 19
click at [1221, 161] on icon at bounding box center [1216, 165] width 12 height 12
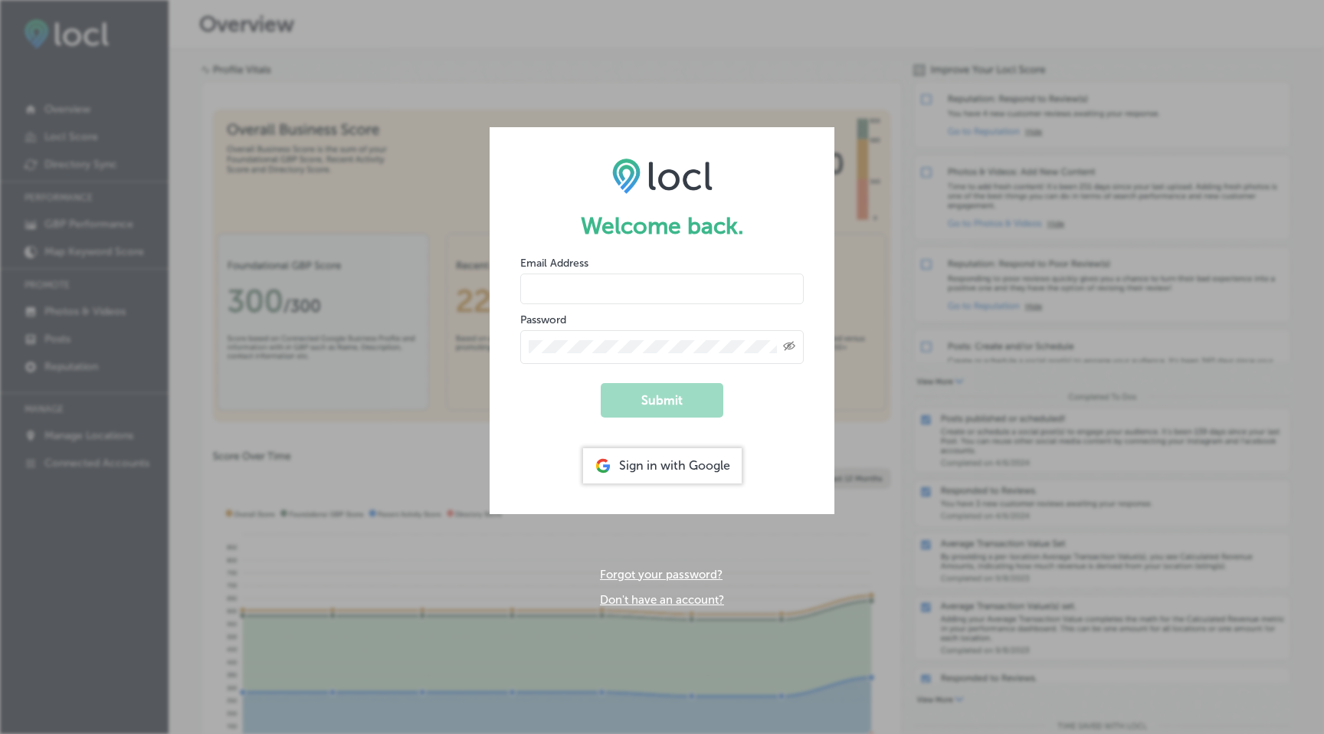
click at [616, 297] on input "email" at bounding box center [662, 289] width 284 height 31
type input "[EMAIL_ADDRESS][DOMAIN_NAME]"
click at [786, 349] on icon "Toggle password visibility" at bounding box center [789, 345] width 12 height 9
click at [518, 343] on form "Welcome back. Email Address [EMAIL_ADDRESS][DOMAIN_NAME] Password Submit Sign i…" at bounding box center [662, 320] width 345 height 386
